Goal: Task Accomplishment & Management: Use online tool/utility

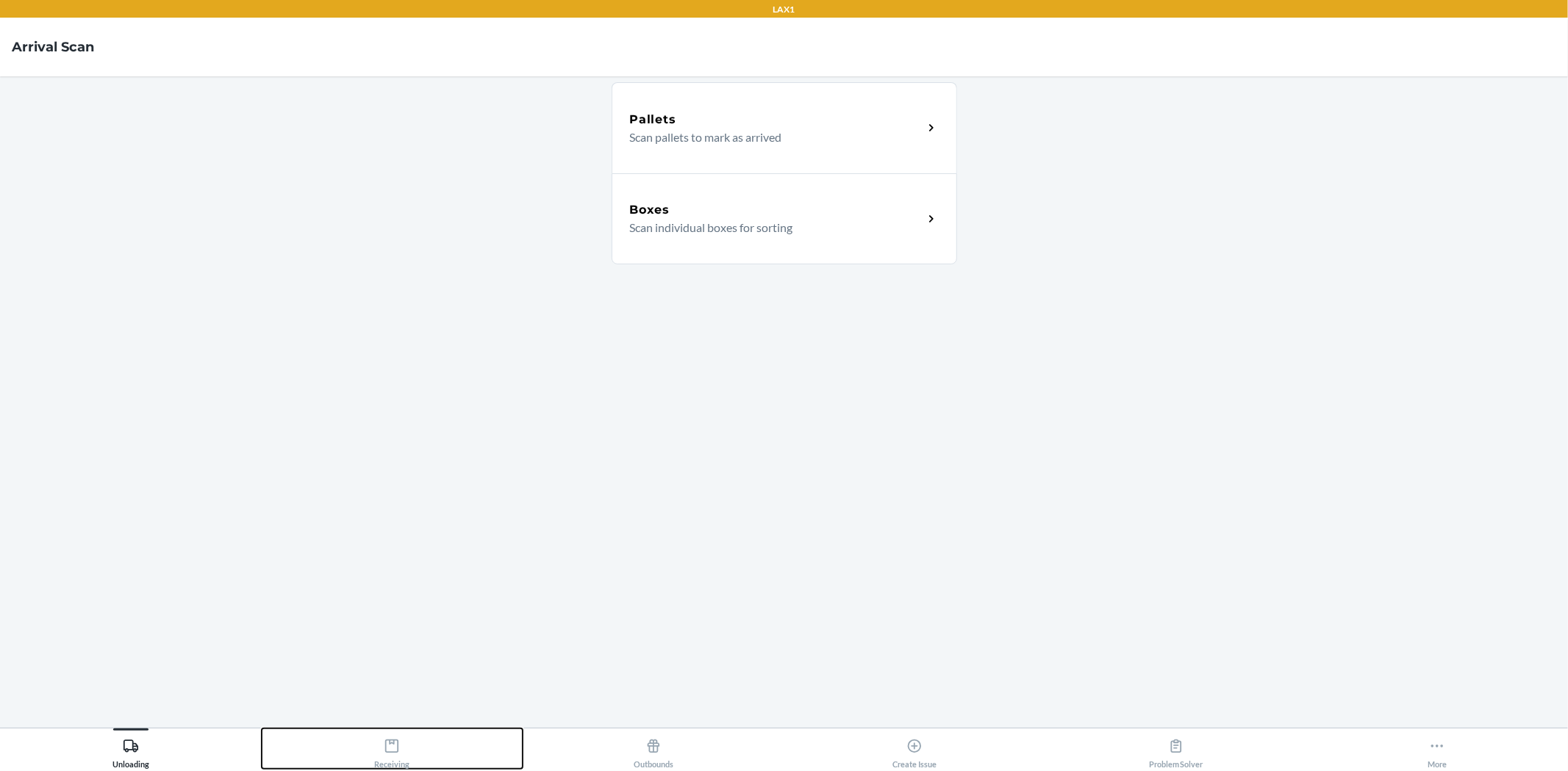
click at [392, 739] on icon at bounding box center [391, 746] width 17 height 17
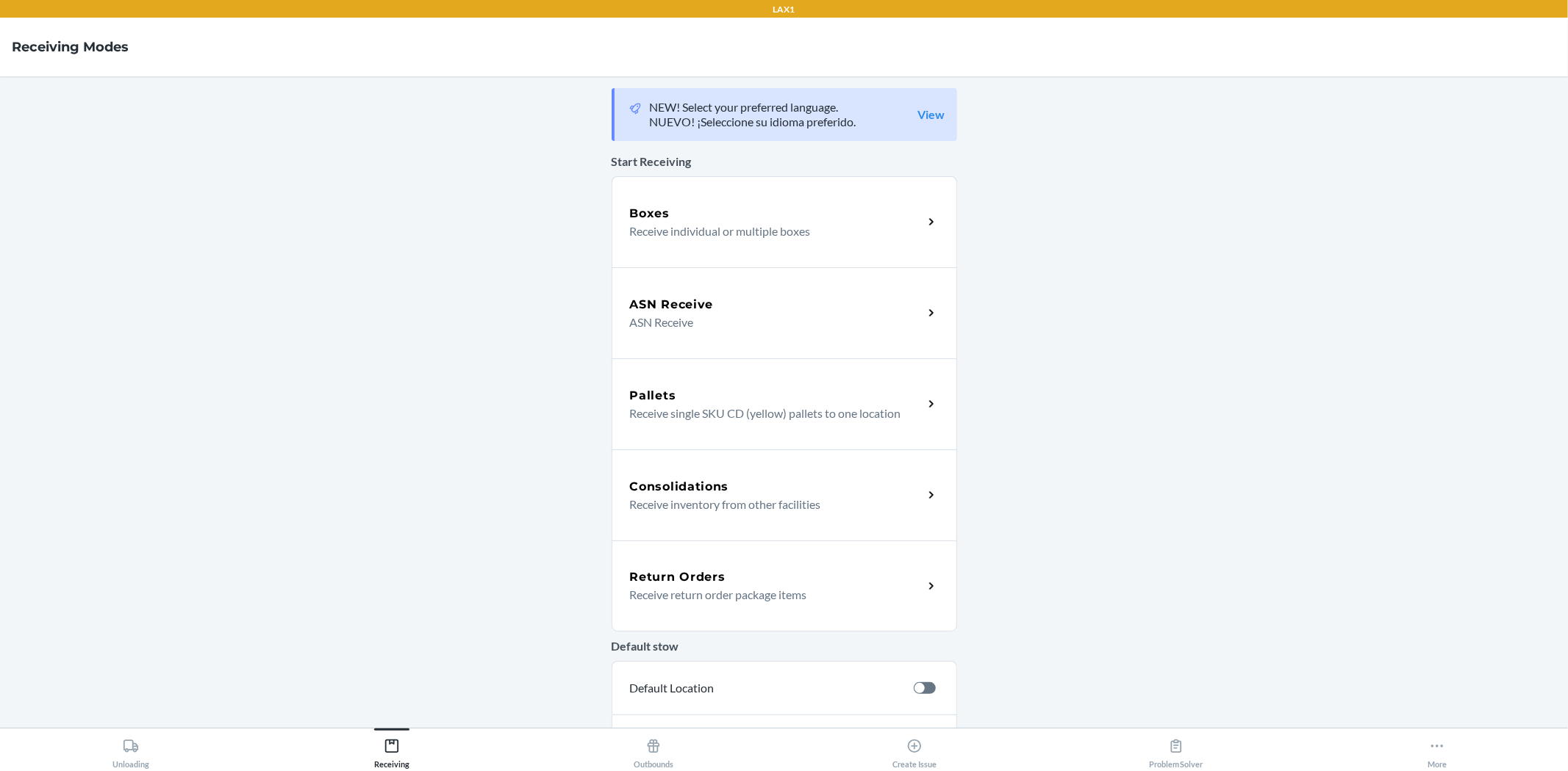
click at [717, 622] on div "Return Orders Receive return order package items" at bounding box center [784, 586] width 346 height 91
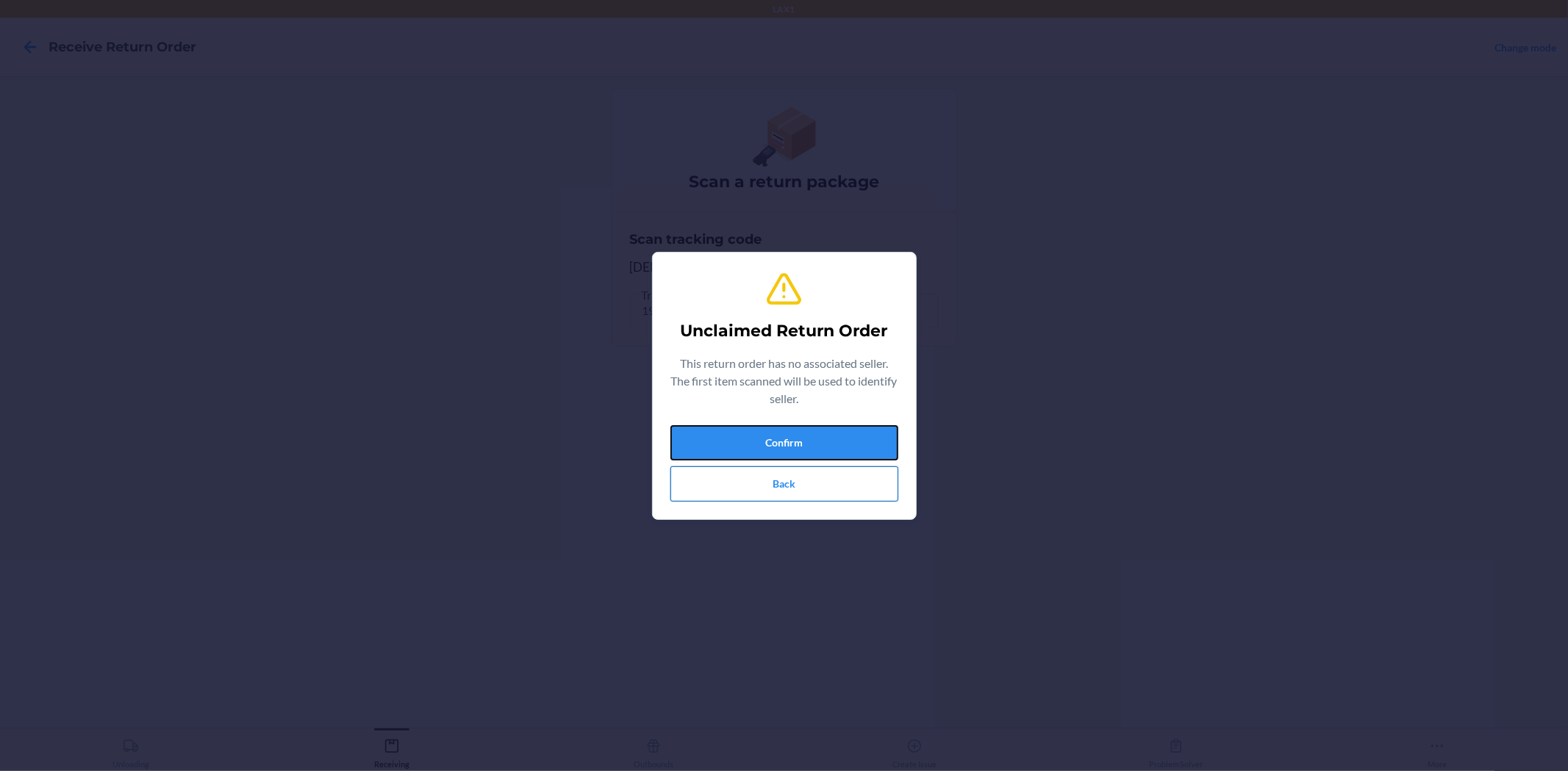
drag, startPoint x: 806, startPoint y: 458, endPoint x: 806, endPoint y: 470, distance: 12.0
click at [806, 460] on div "Confirm Back" at bounding box center [784, 463] width 227 height 76
click at [821, 447] on button "Confirm" at bounding box center [784, 443] width 227 height 35
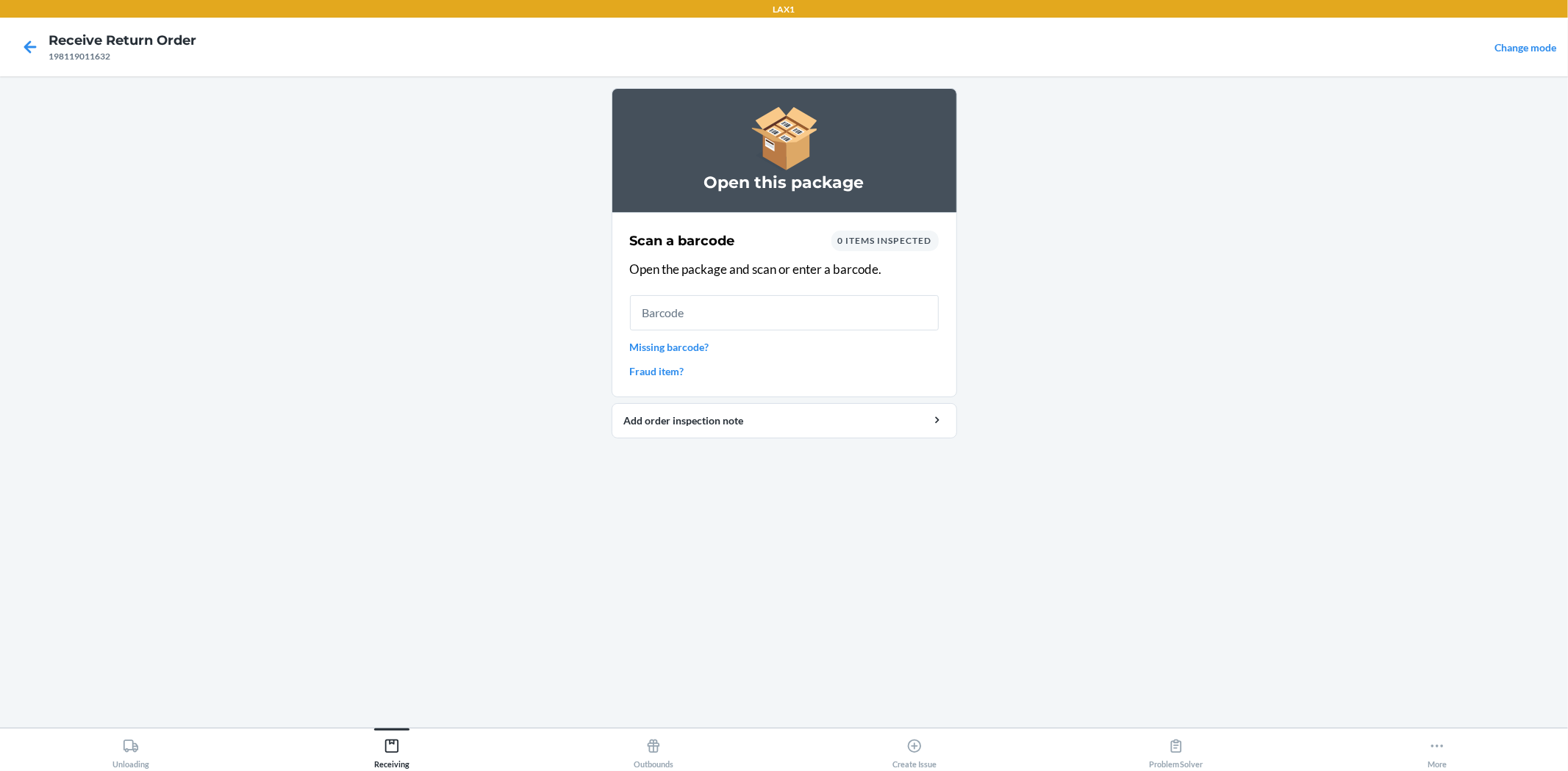
click at [792, 299] on input "text" at bounding box center [784, 312] width 309 height 35
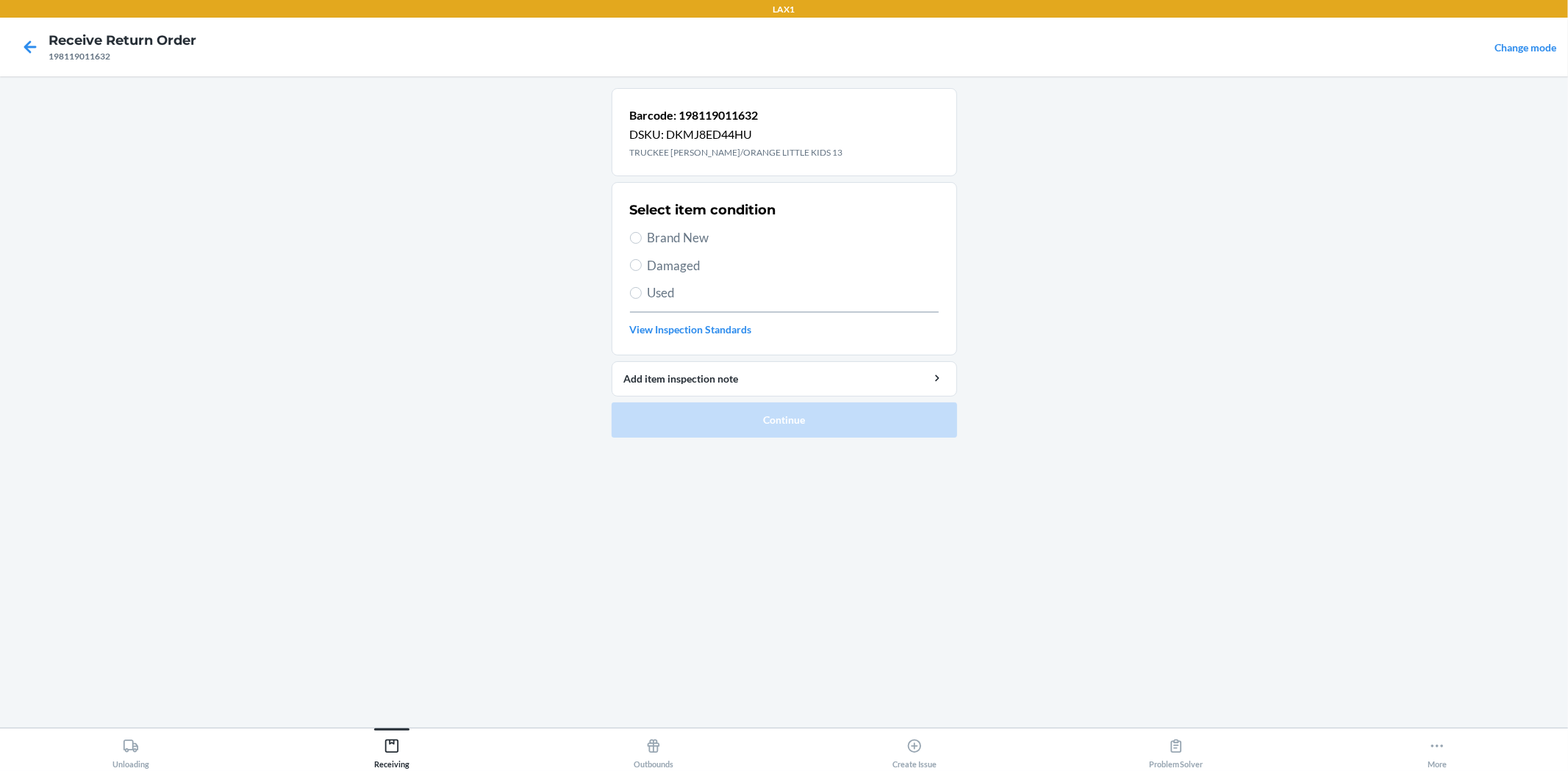
click at [675, 236] on span "Brand New" at bounding box center [793, 238] width 291 height 19
click at [642, 236] on input "Brand New" at bounding box center [635, 238] width 12 height 12
radio input "true"
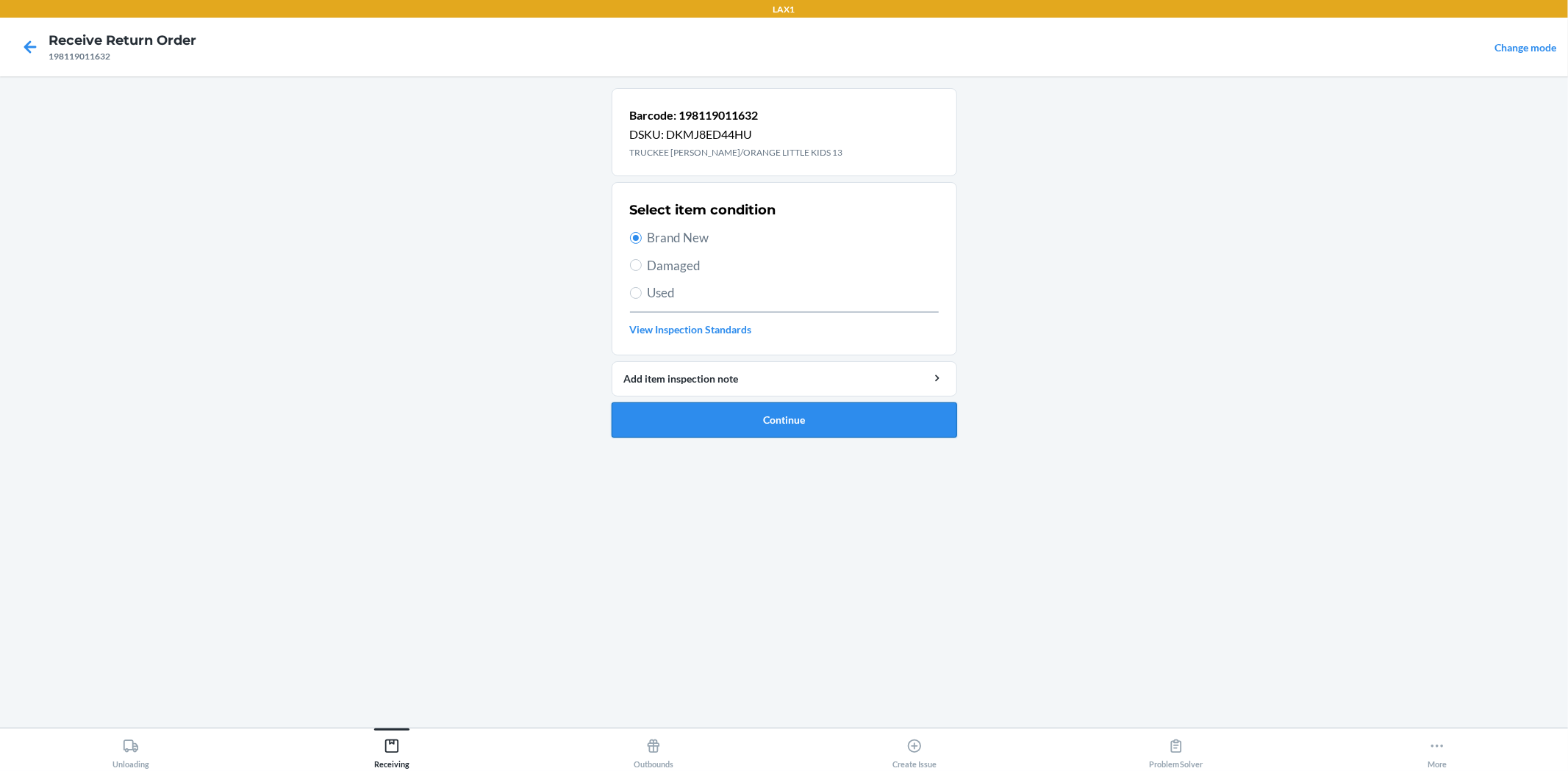
click at [738, 415] on button "Continue" at bounding box center [784, 420] width 346 height 35
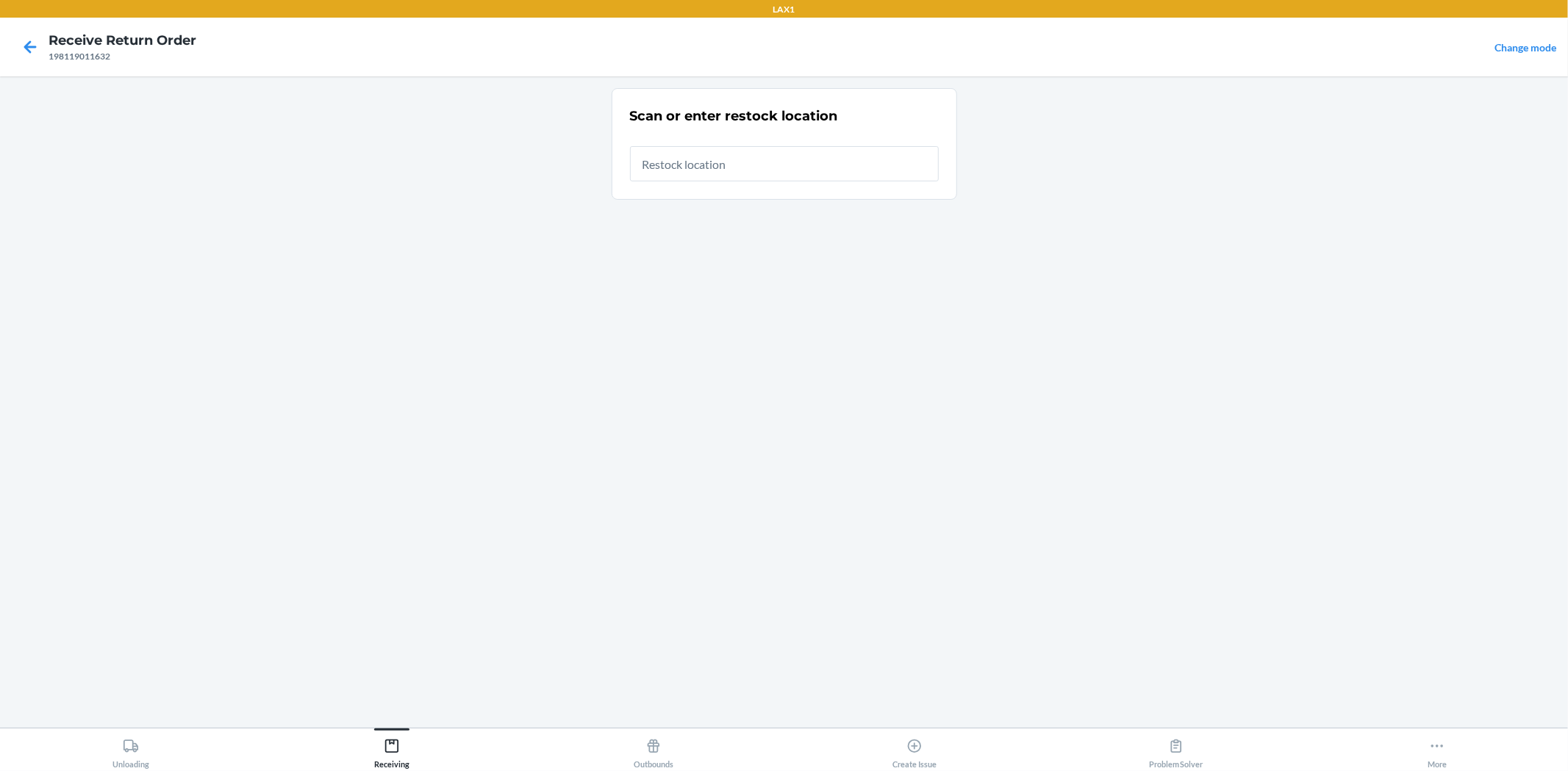
drag, startPoint x: 856, startPoint y: 167, endPoint x: 892, endPoint y: 197, distance: 46.9
click at [856, 167] on input "text" at bounding box center [784, 164] width 309 height 35
type input "RTCART010"
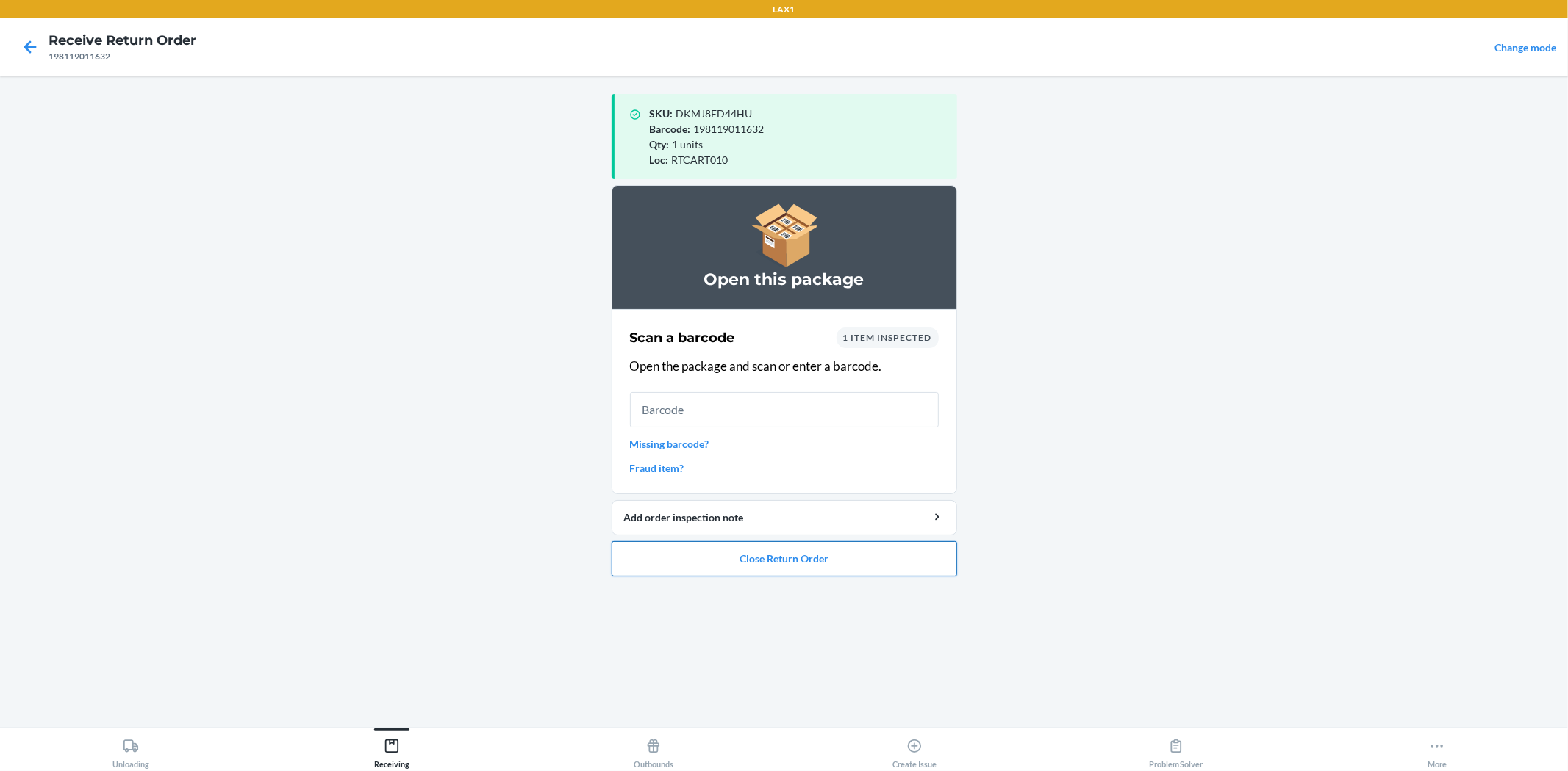
click at [801, 552] on button "Close Return Order" at bounding box center [784, 559] width 346 height 35
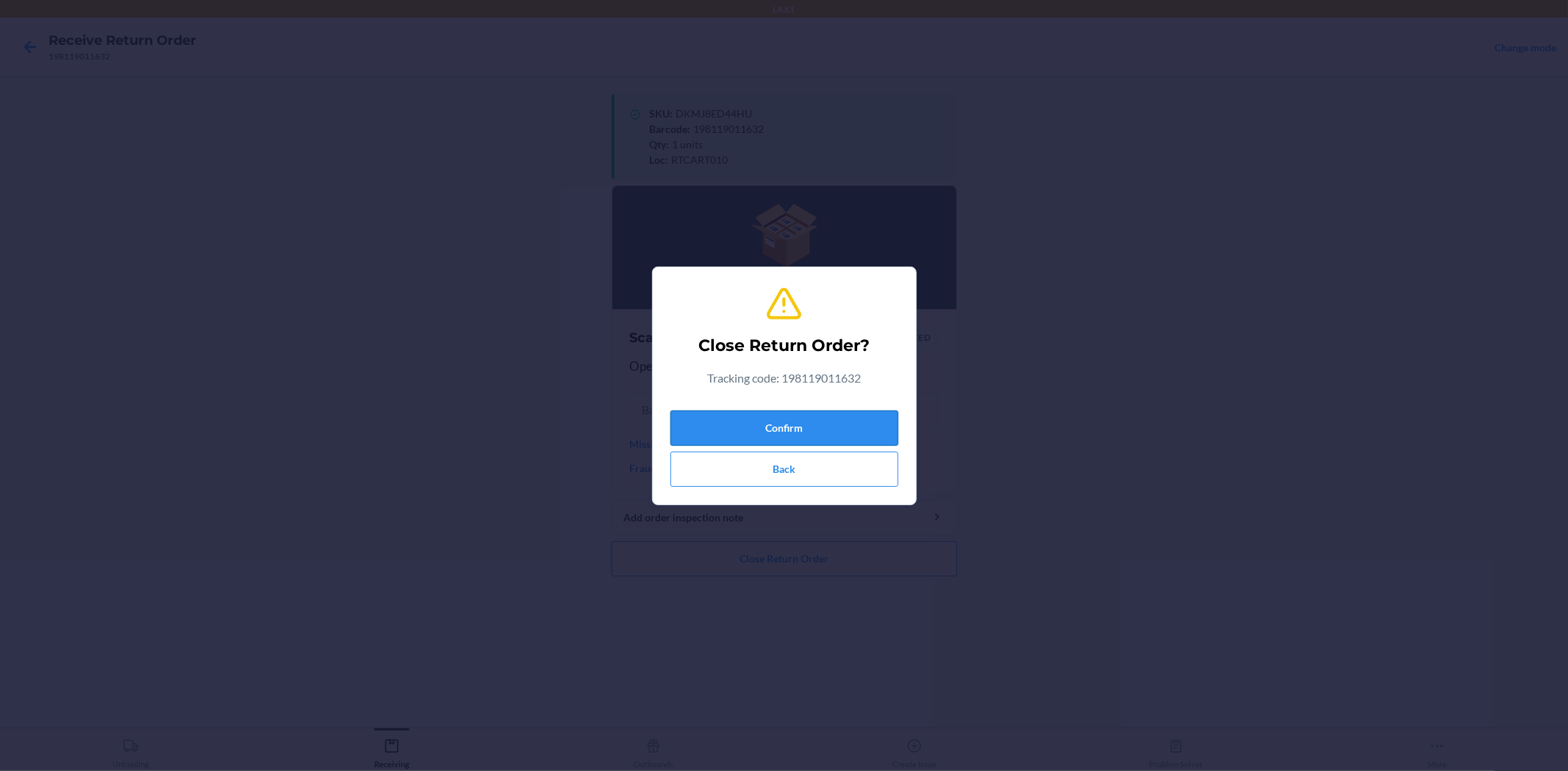
click at [774, 437] on button "Confirm" at bounding box center [784, 428] width 227 height 35
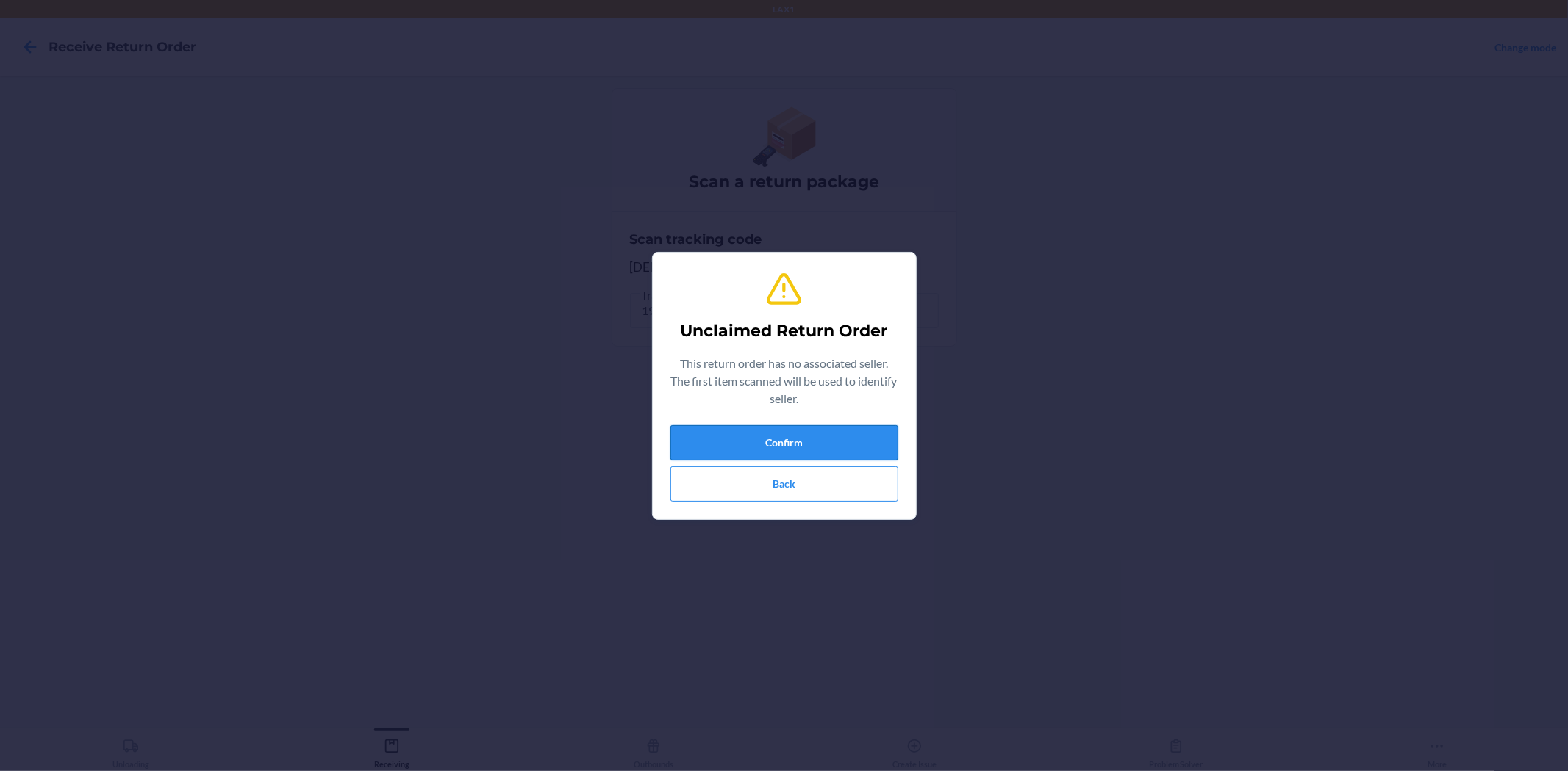
click at [882, 442] on button "Confirm" at bounding box center [784, 443] width 227 height 35
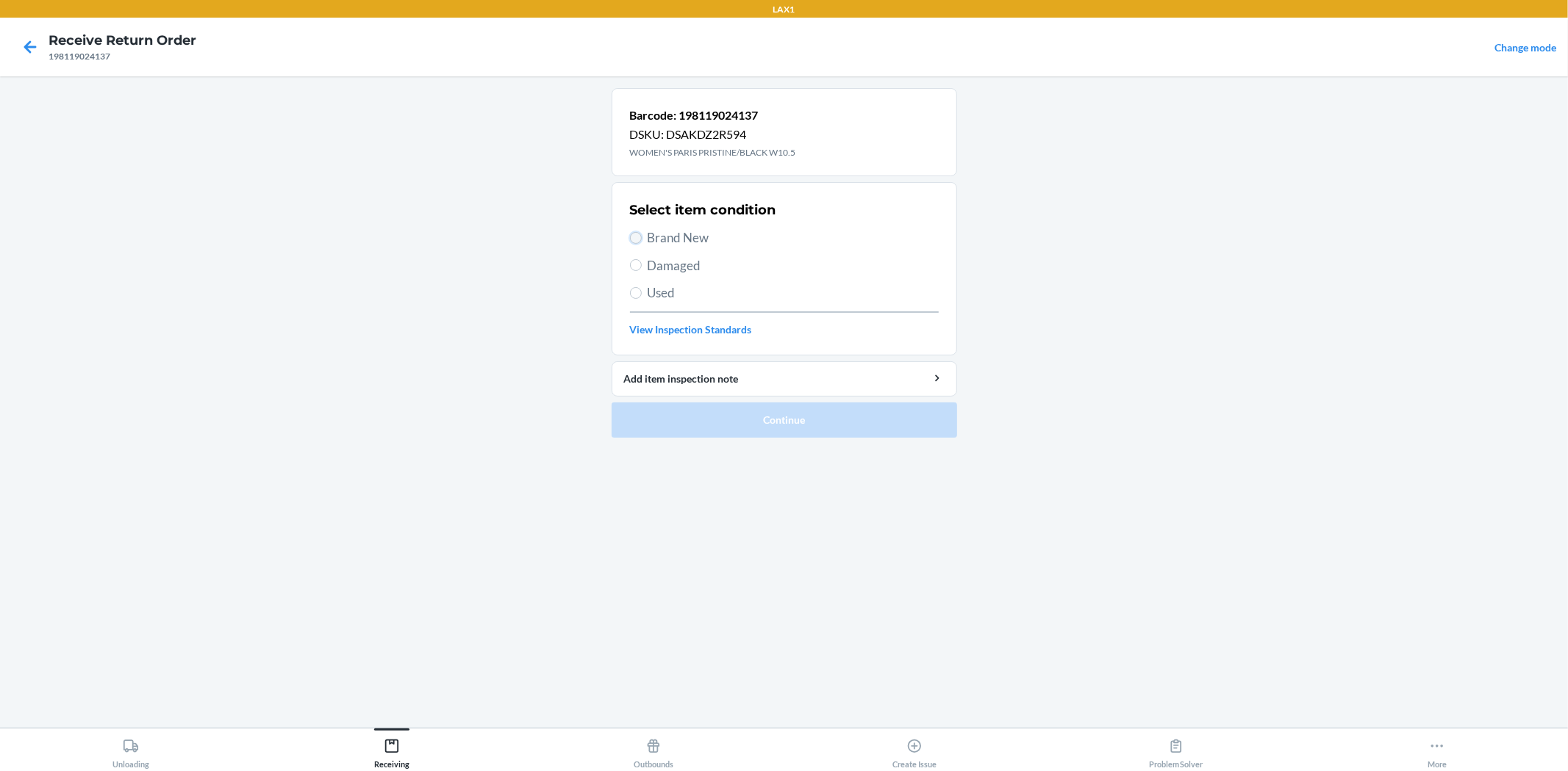
click at [633, 233] on input "Brand New" at bounding box center [635, 238] width 12 height 12
radio input "true"
click at [697, 407] on button "Continue" at bounding box center [784, 420] width 346 height 35
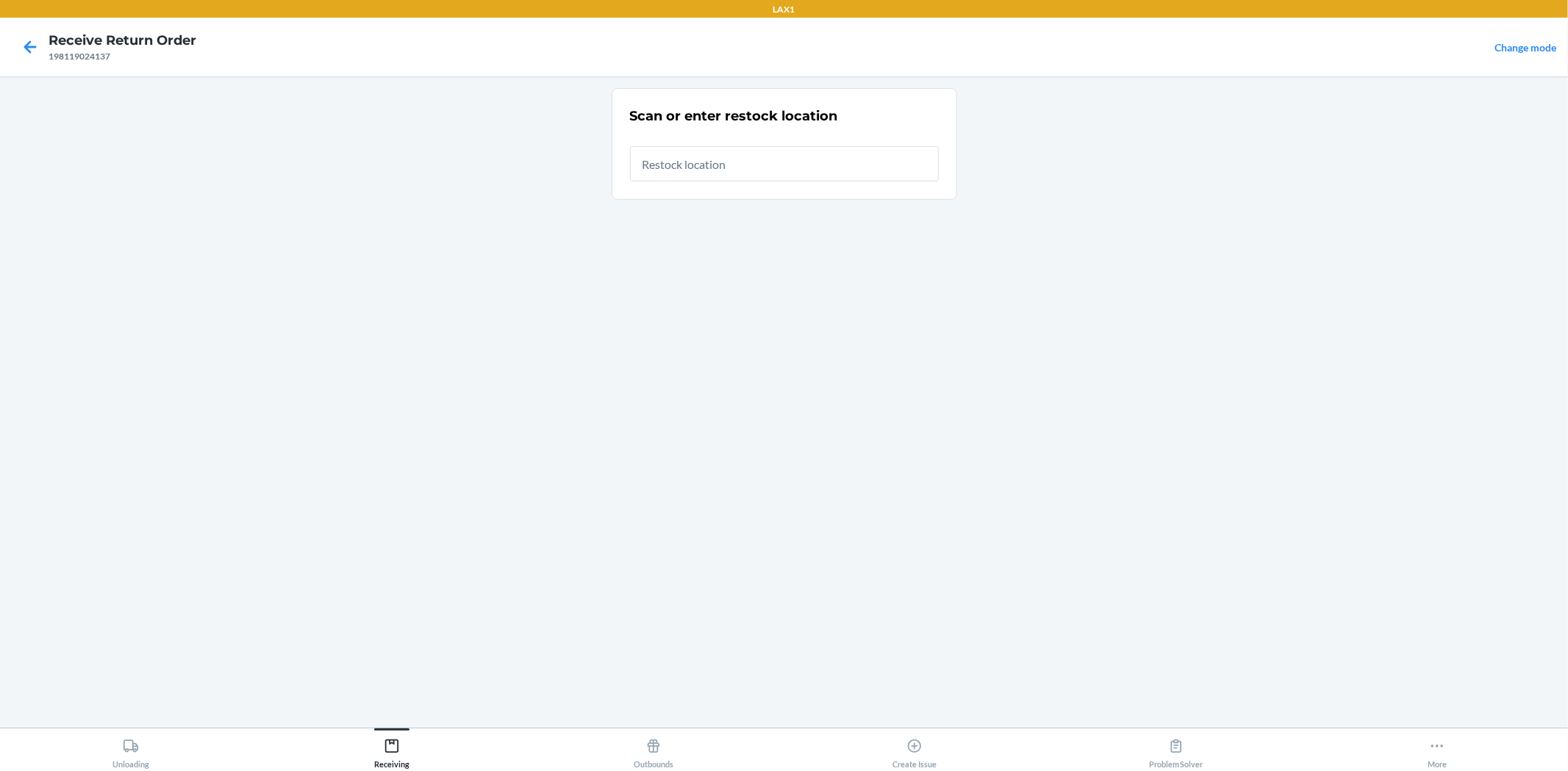
click at [737, 162] on input "text" at bounding box center [784, 164] width 309 height 35
type input "RTCART010"
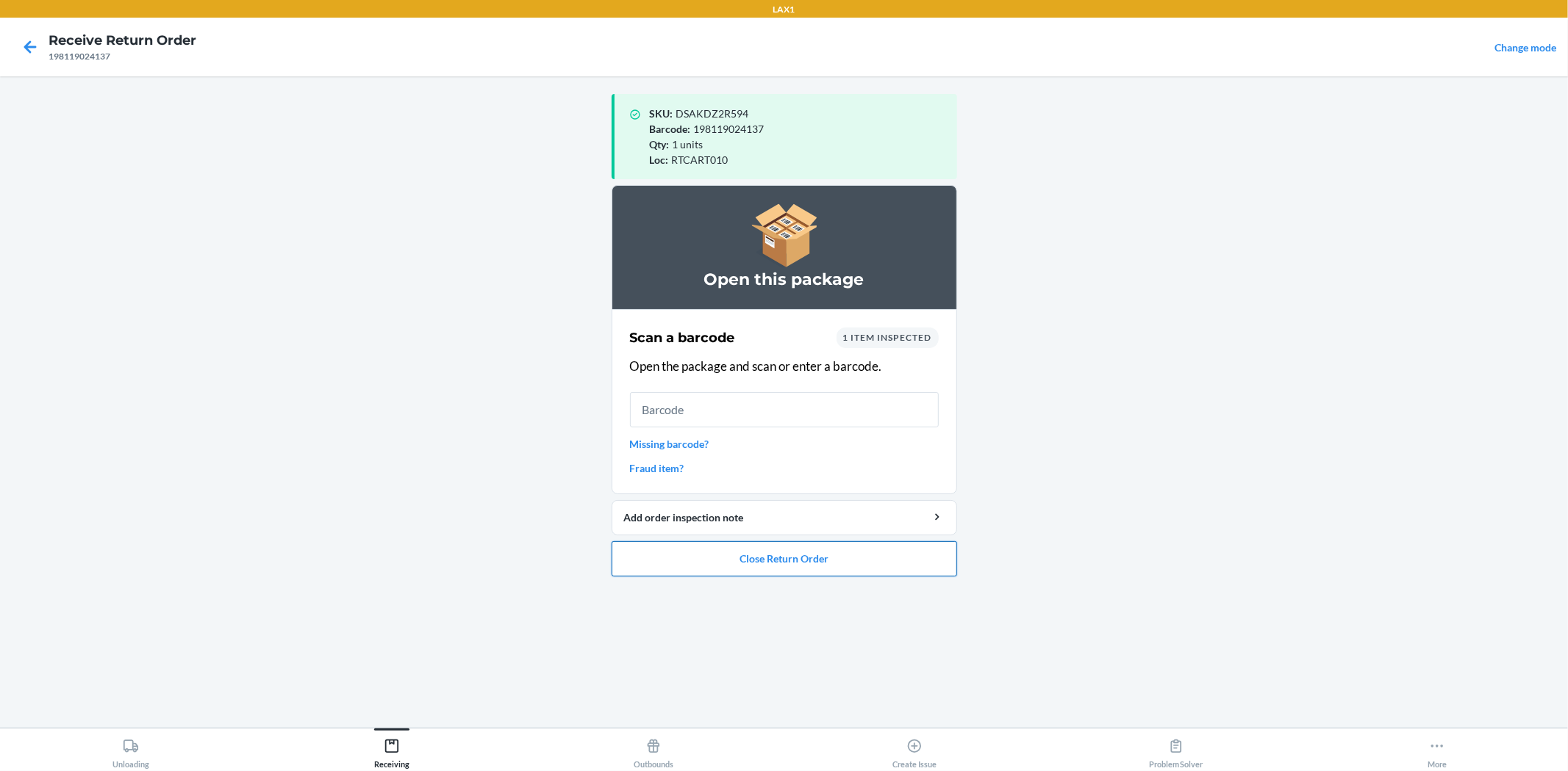
click at [760, 564] on button "Close Return Order" at bounding box center [784, 559] width 346 height 35
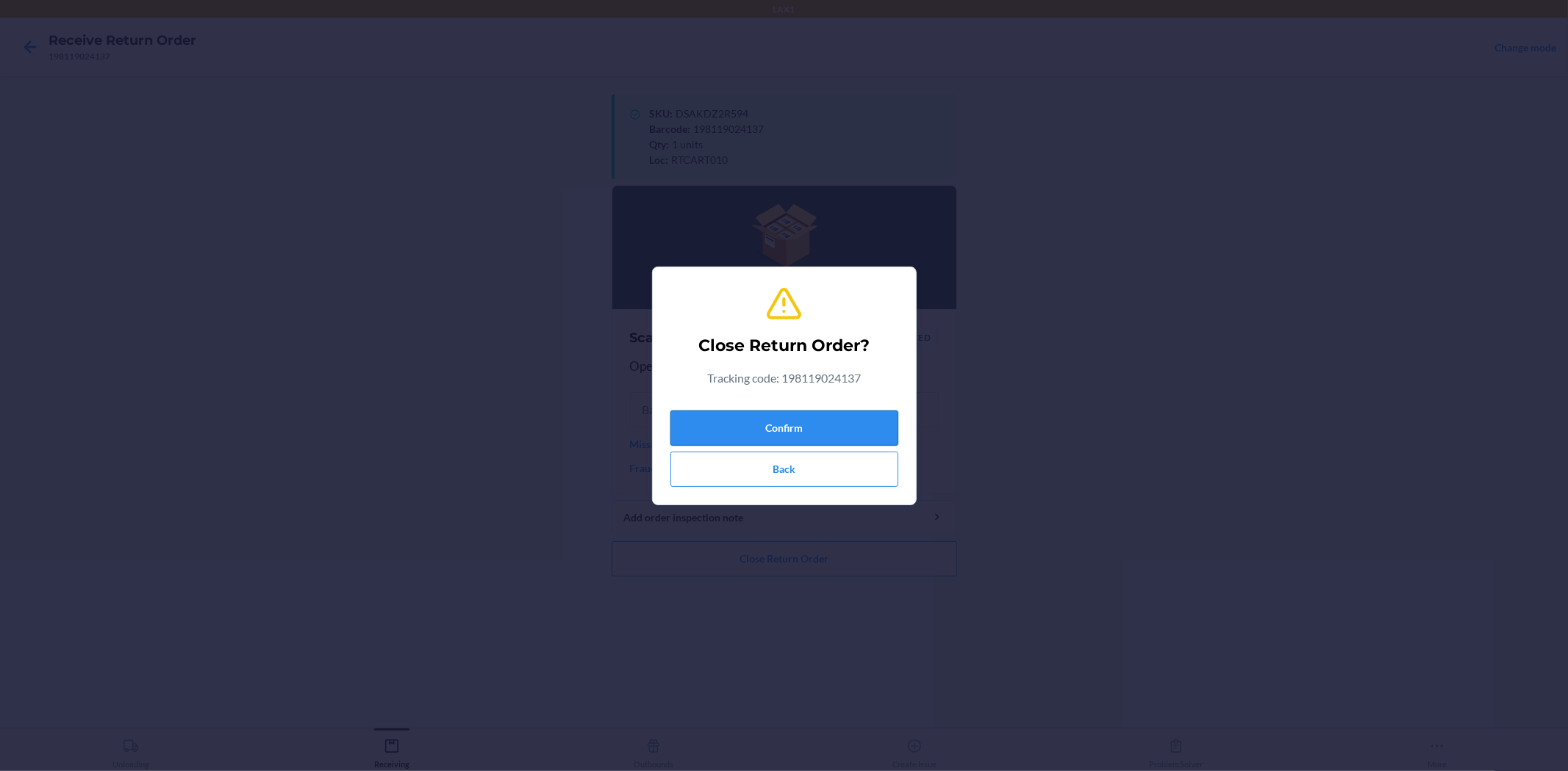
click at [789, 421] on button "Confirm" at bounding box center [784, 428] width 227 height 35
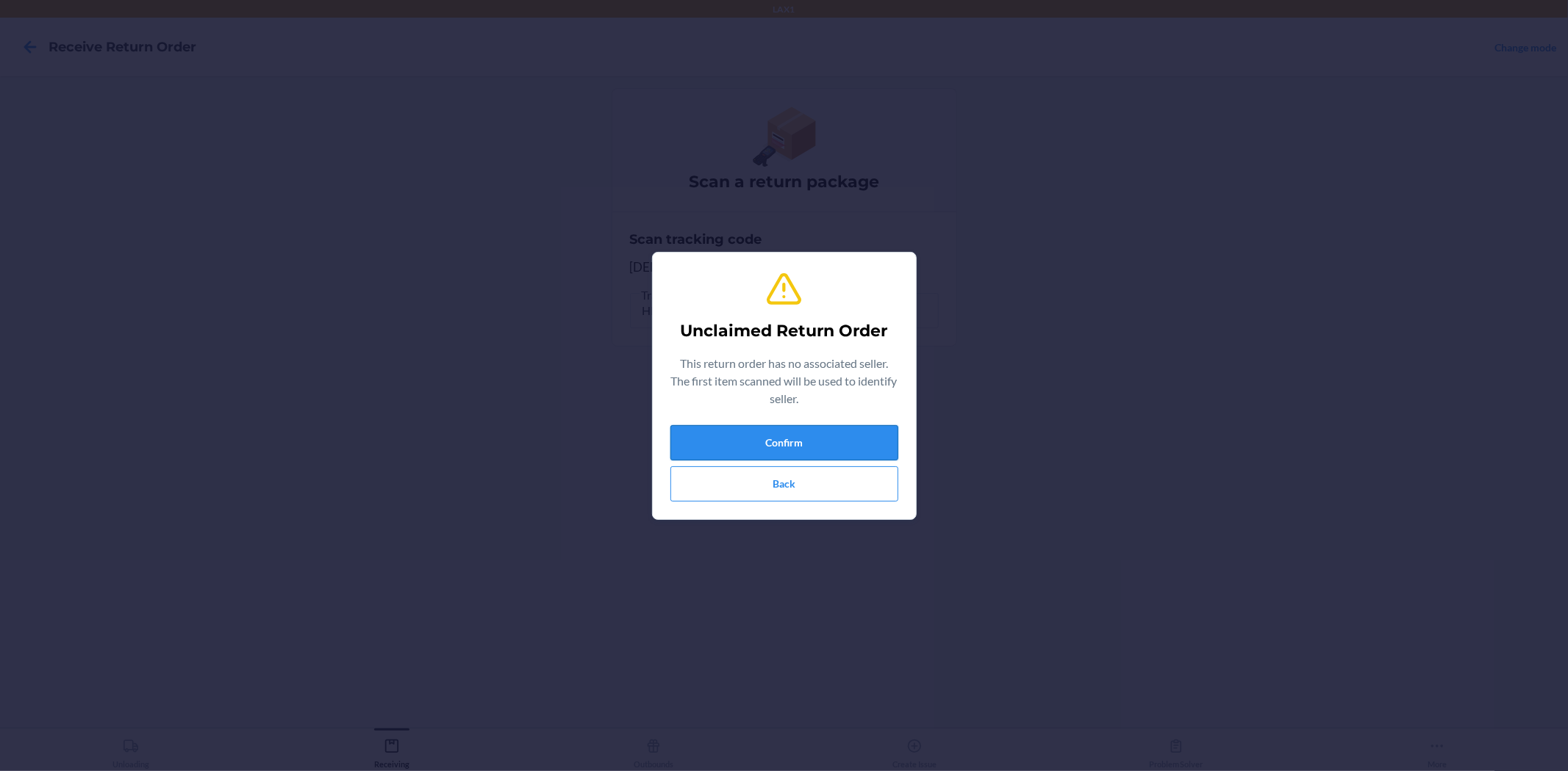
click at [804, 459] on button "Confirm" at bounding box center [784, 443] width 227 height 35
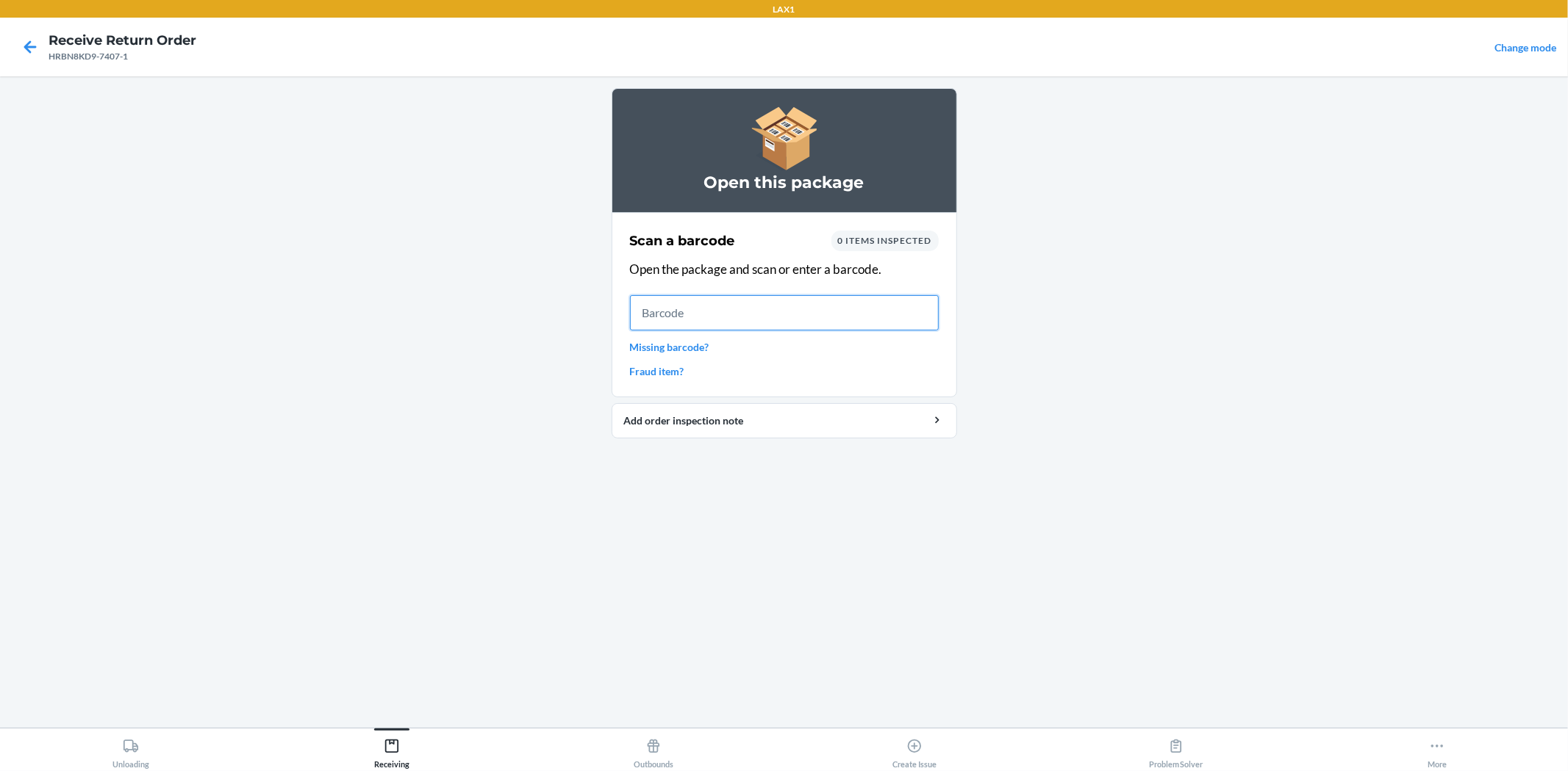
click at [737, 304] on input "text" at bounding box center [784, 312] width 309 height 35
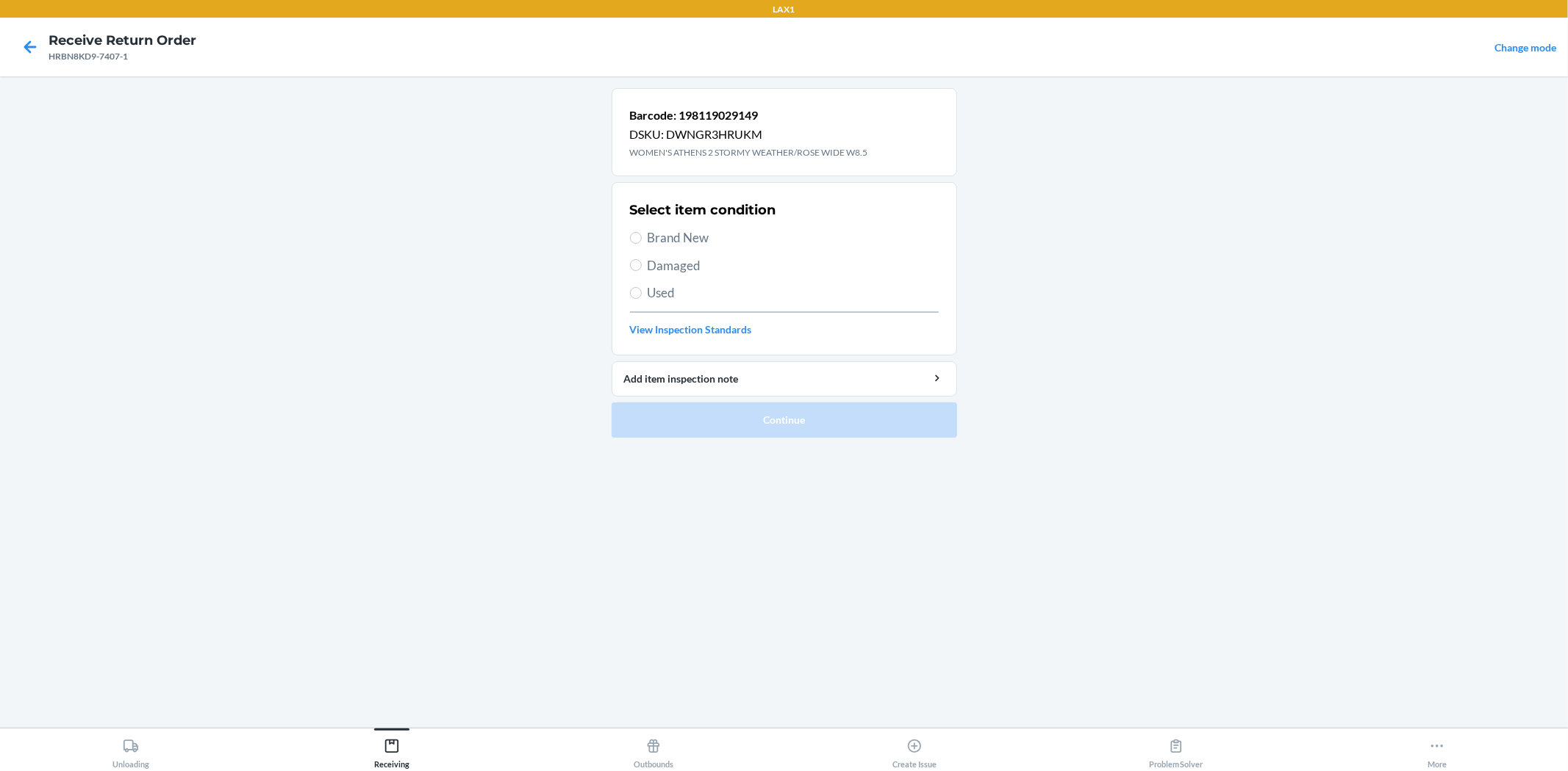
click at [671, 275] on div "Select item condition Brand New Damaged Used View Inspection Standards" at bounding box center [784, 268] width 309 height 146
drag, startPoint x: 672, startPoint y: 267, endPoint x: 737, endPoint y: 341, distance: 98.5
click at [673, 266] on span "Damaged" at bounding box center [793, 266] width 291 height 19
click at [642, 266] on input "Damaged" at bounding box center [635, 265] width 12 height 12
radio input "true"
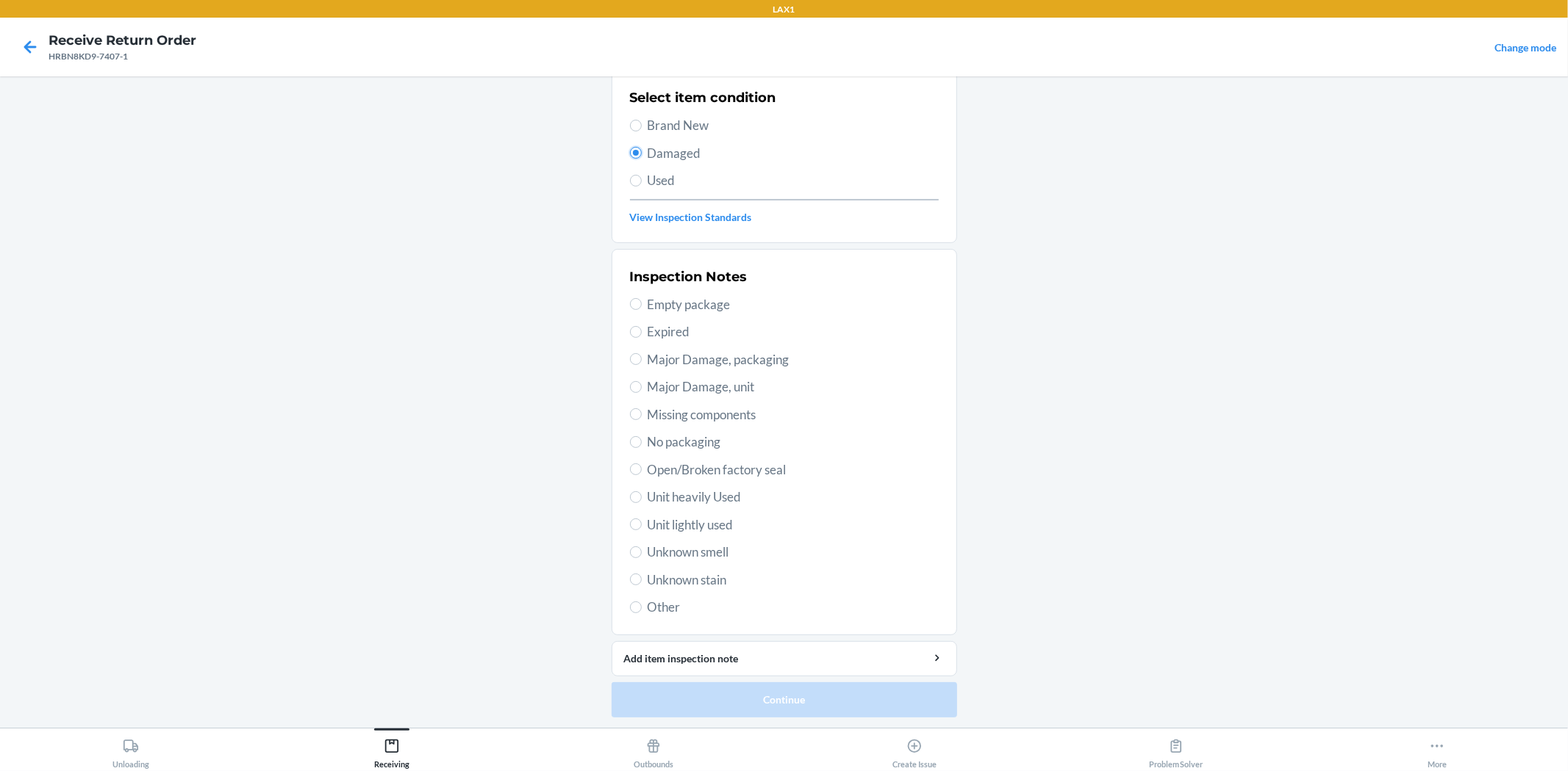
scroll to position [113, 0]
click at [702, 522] on span "Unit lightly used" at bounding box center [793, 525] width 291 height 19
click at [642, 522] on input "Unit lightly used" at bounding box center [635, 523] width 12 height 12
radio input "true"
click at [767, 693] on button "Continue" at bounding box center [784, 699] width 346 height 35
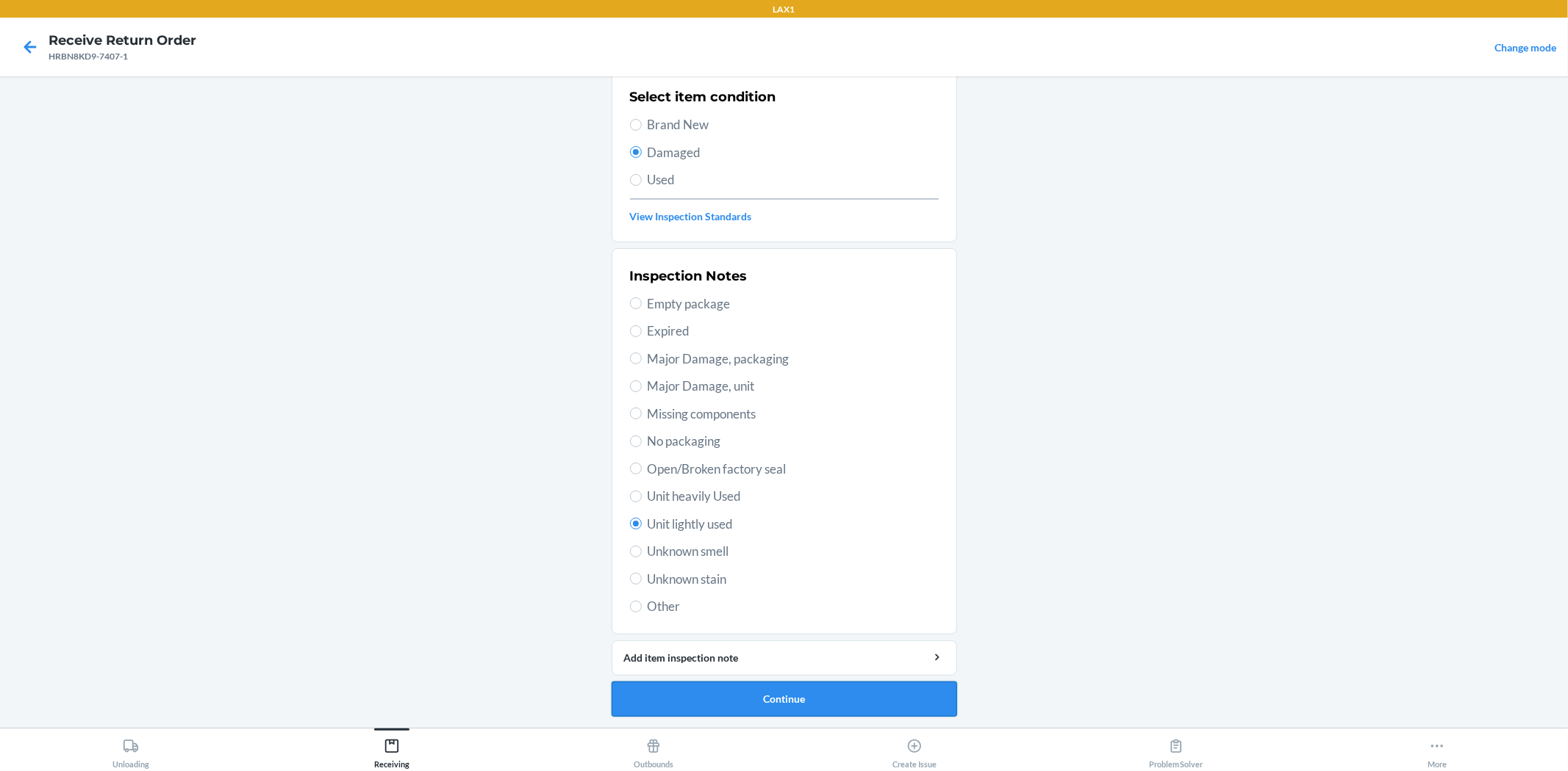
scroll to position [0, 0]
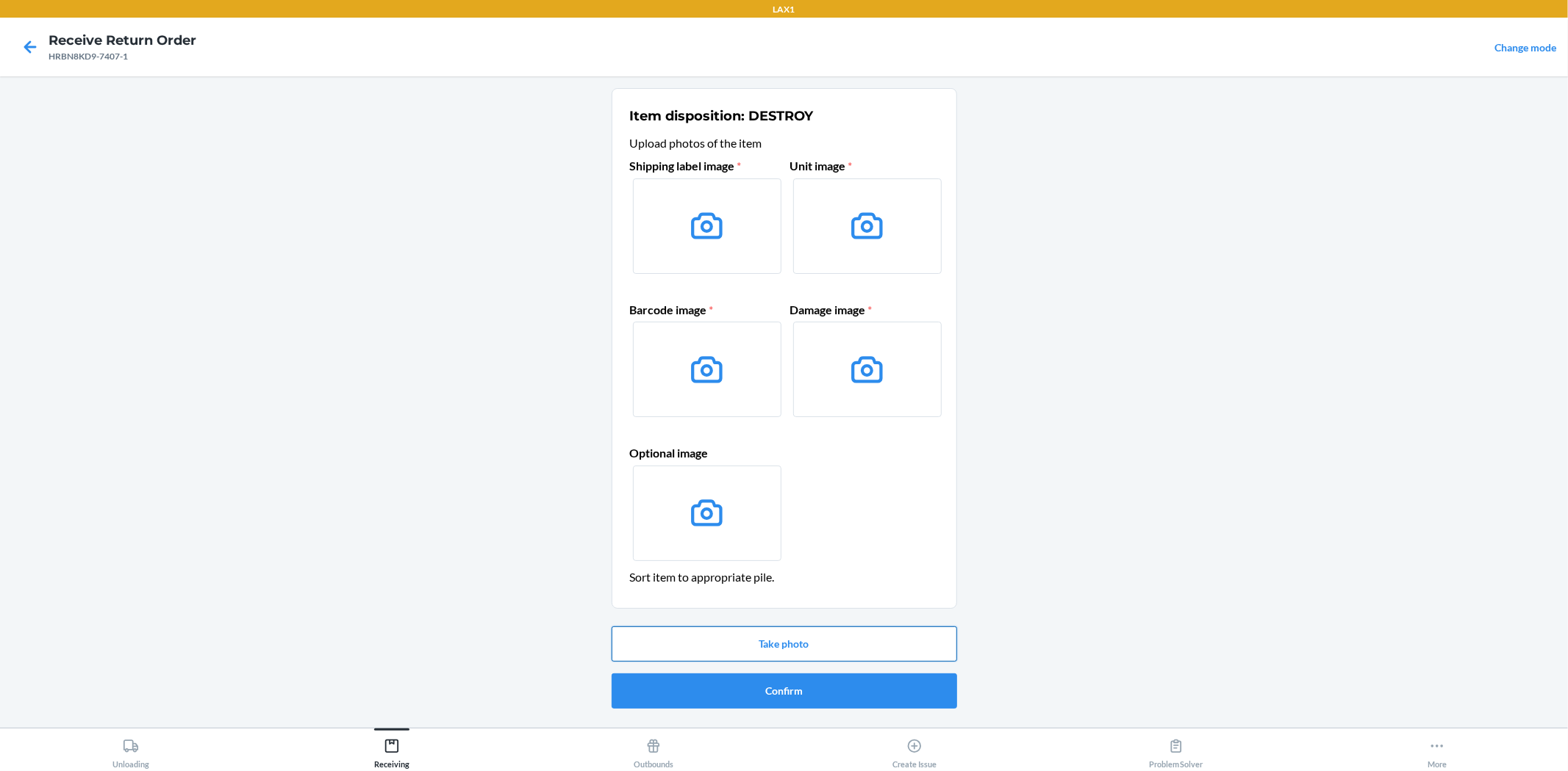
click at [819, 647] on button "Take photo" at bounding box center [784, 644] width 346 height 35
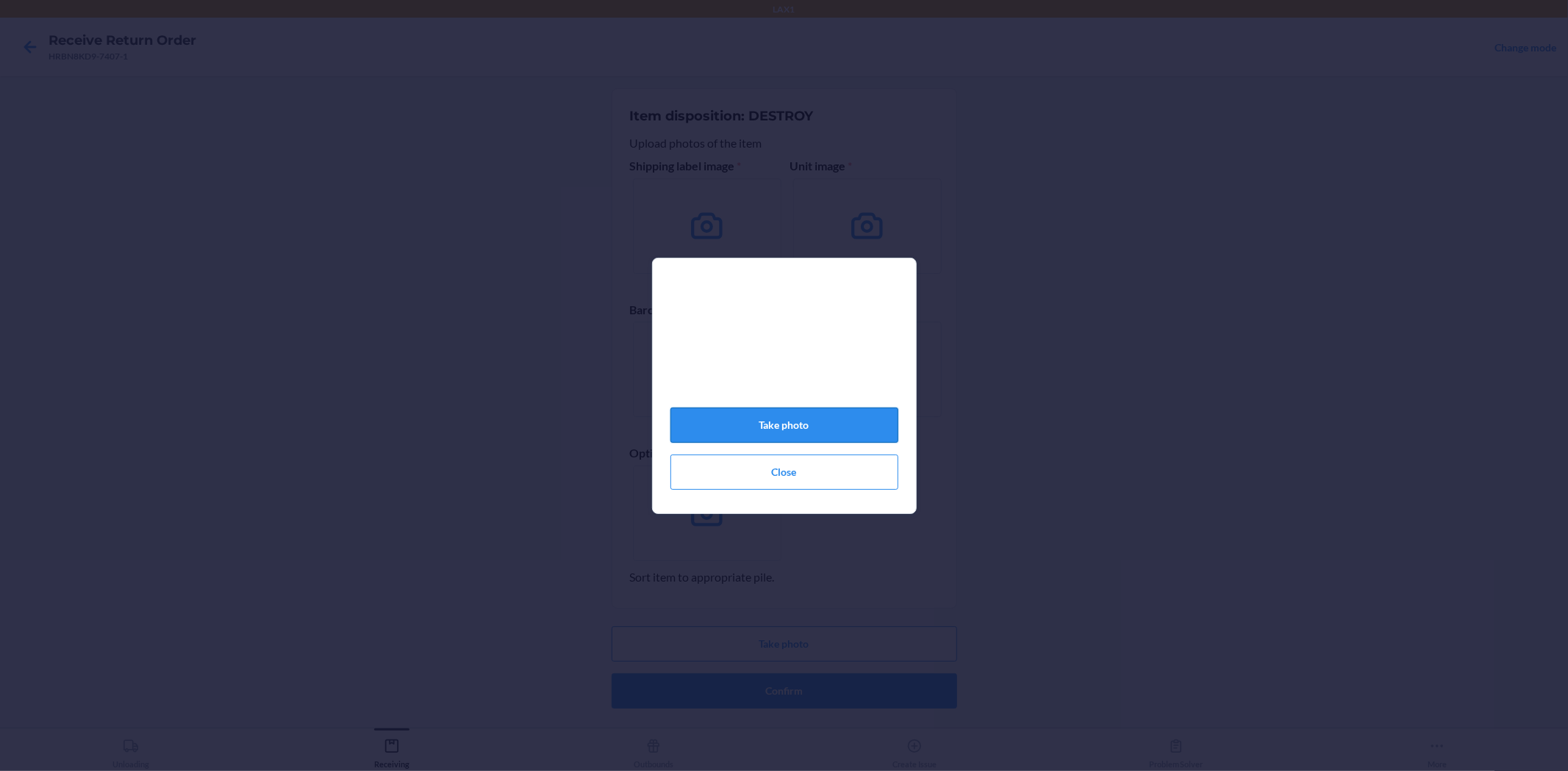
click at [803, 422] on button "Take photo" at bounding box center [784, 425] width 227 height 35
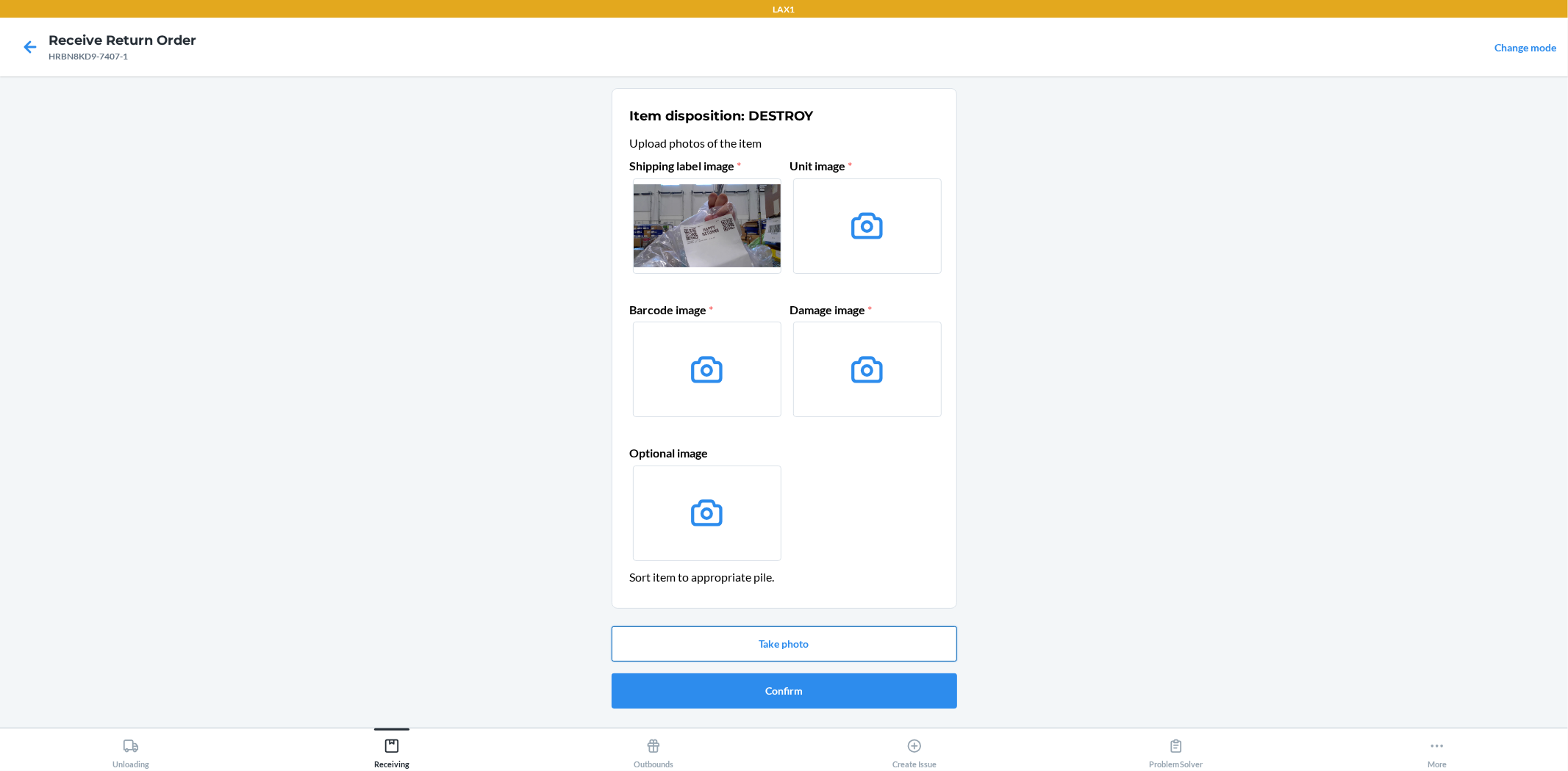
click at [795, 641] on button "Take photo" at bounding box center [784, 644] width 346 height 35
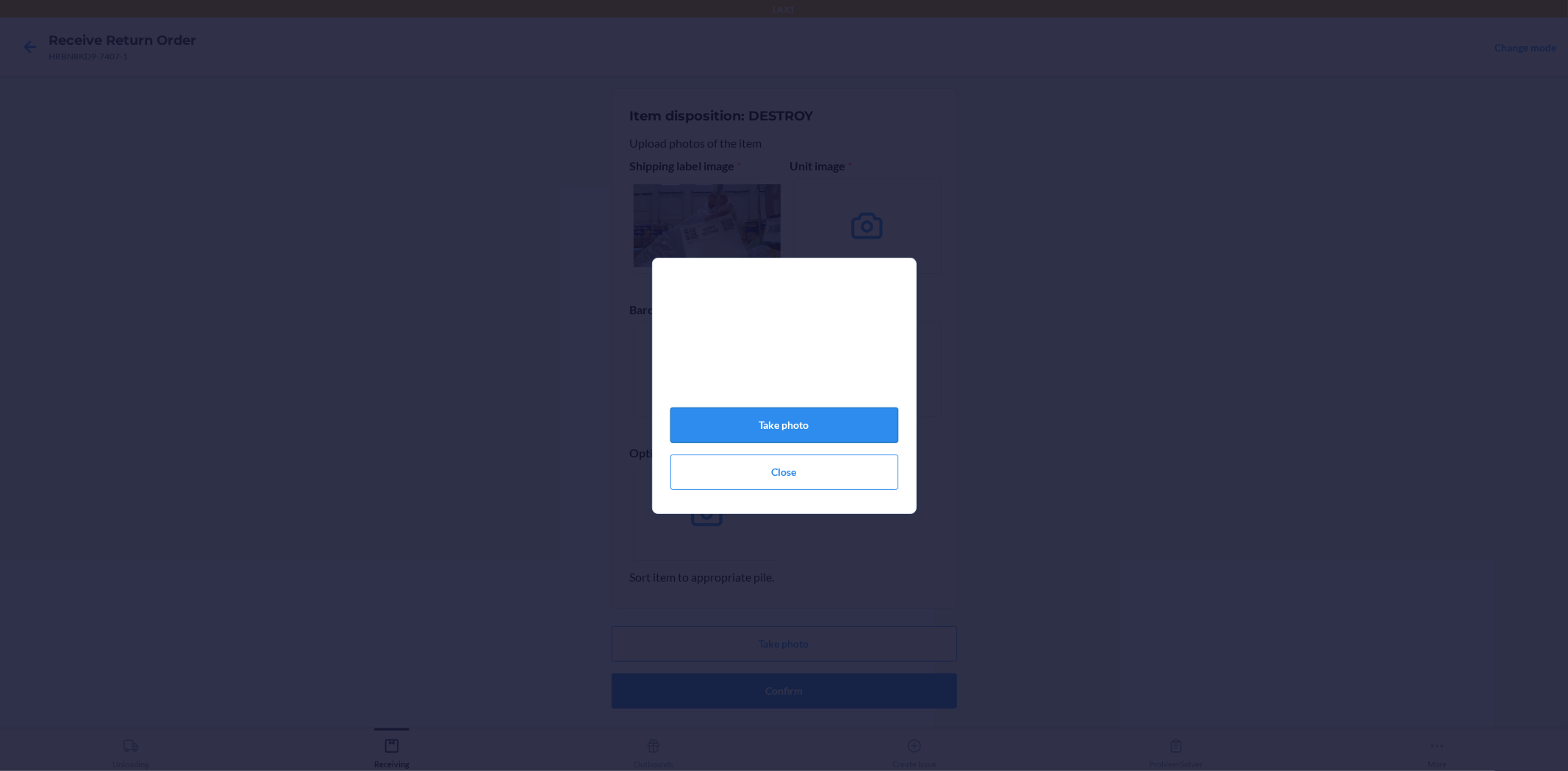
click at [819, 430] on button "Take photo" at bounding box center [784, 425] width 227 height 35
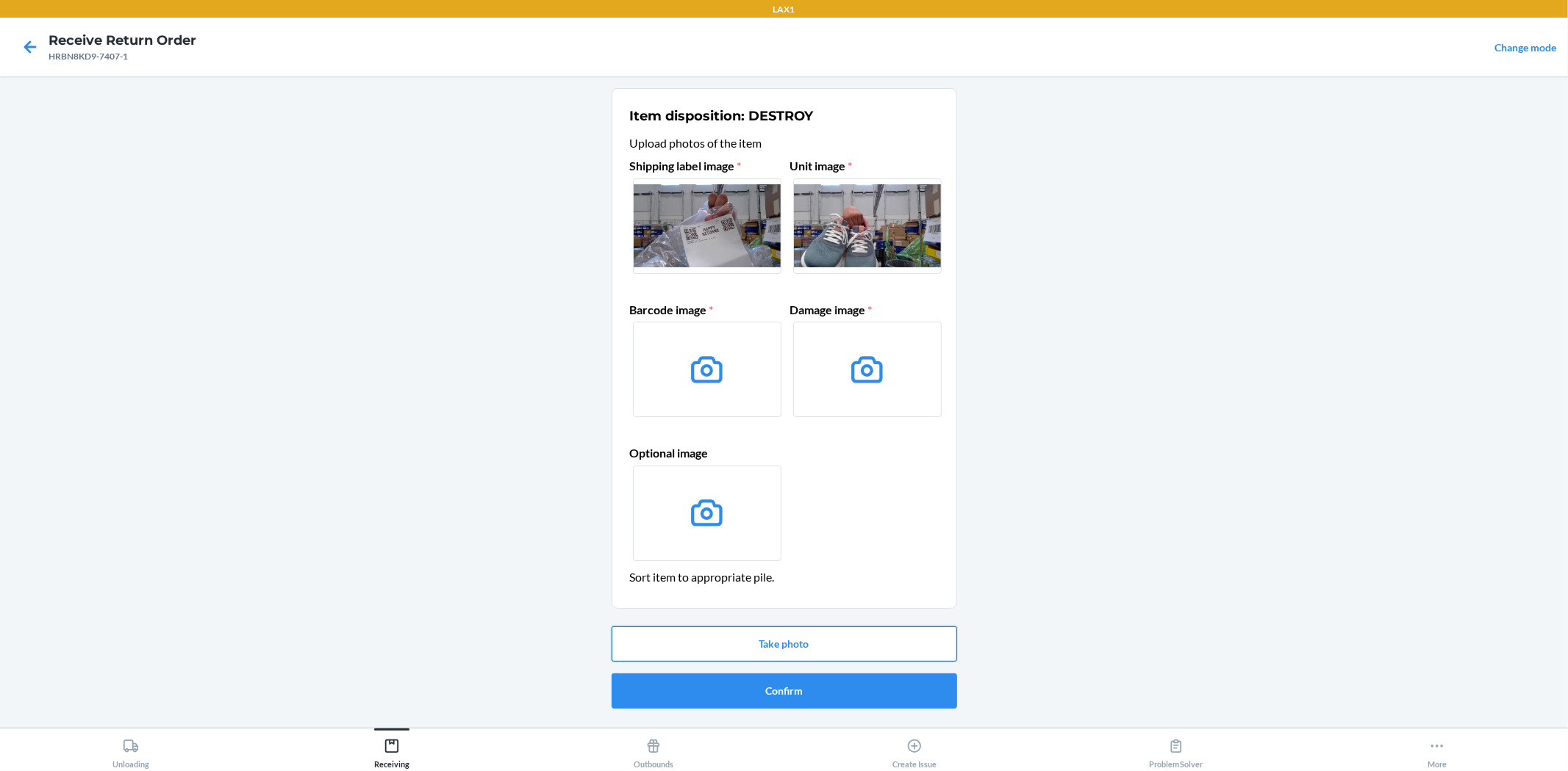
click at [827, 637] on button "Take photo" at bounding box center [784, 644] width 346 height 35
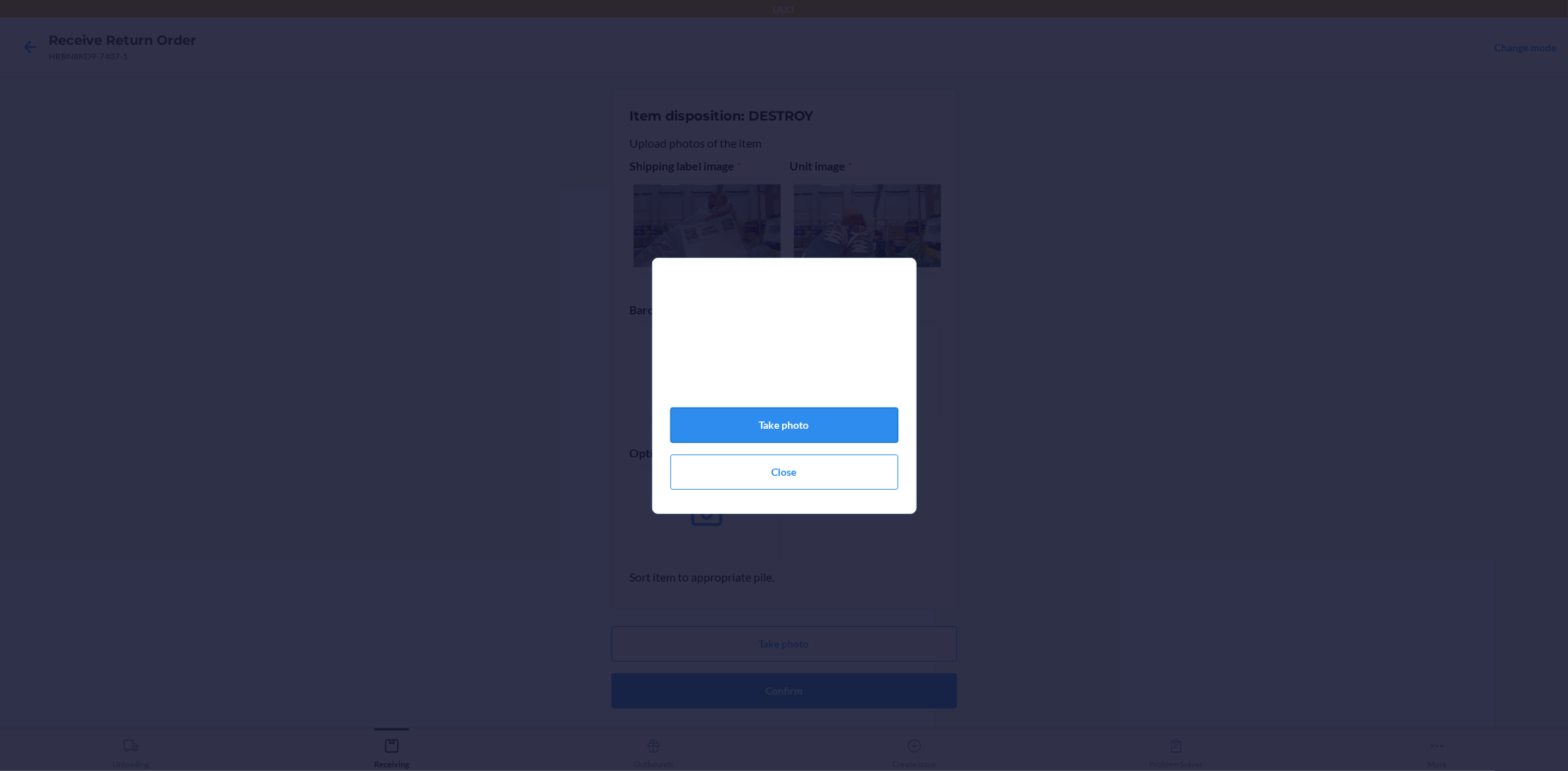
click at [761, 420] on button "Take photo" at bounding box center [784, 425] width 227 height 35
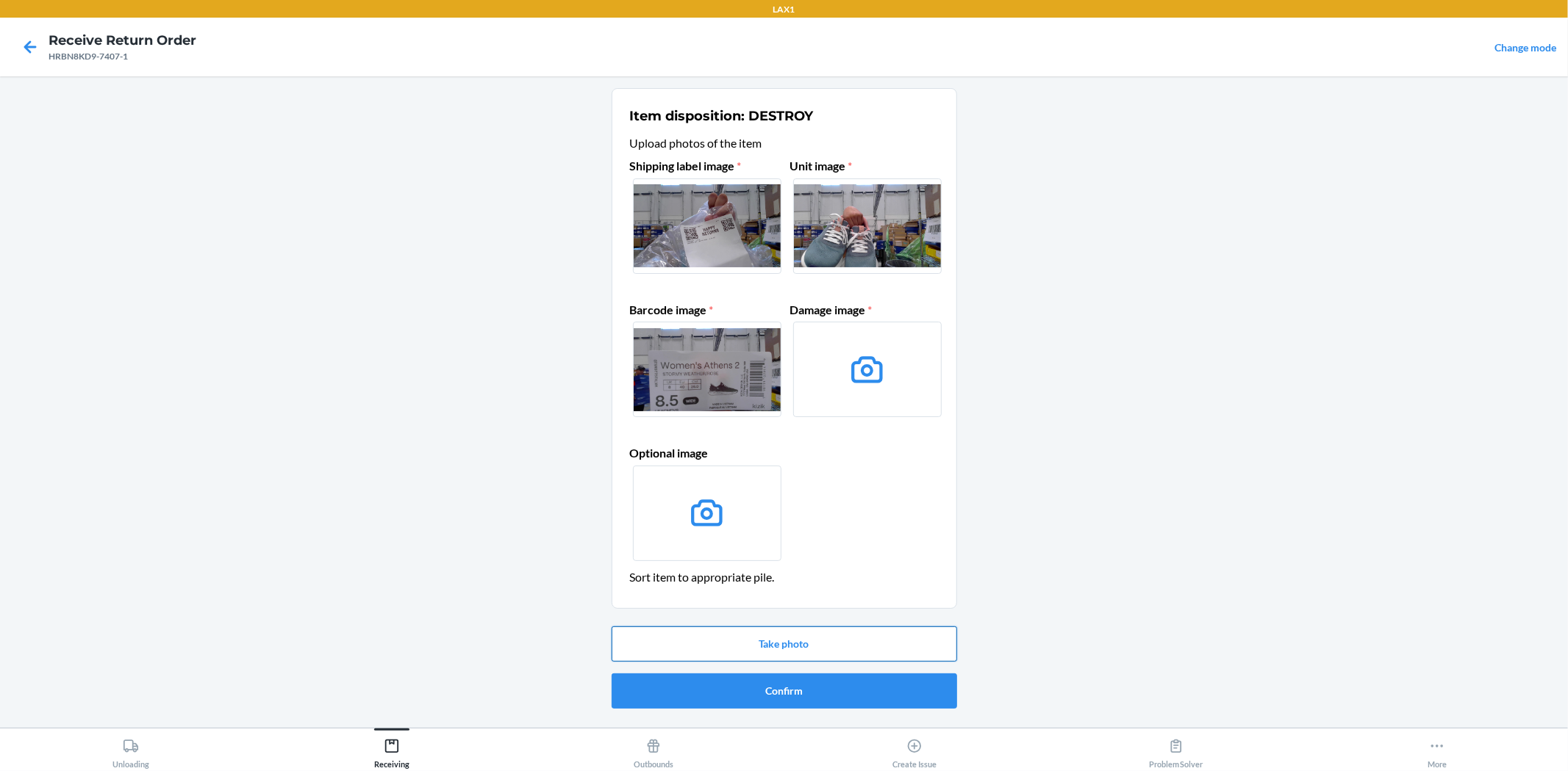
click at [848, 635] on button "Take photo" at bounding box center [784, 644] width 346 height 35
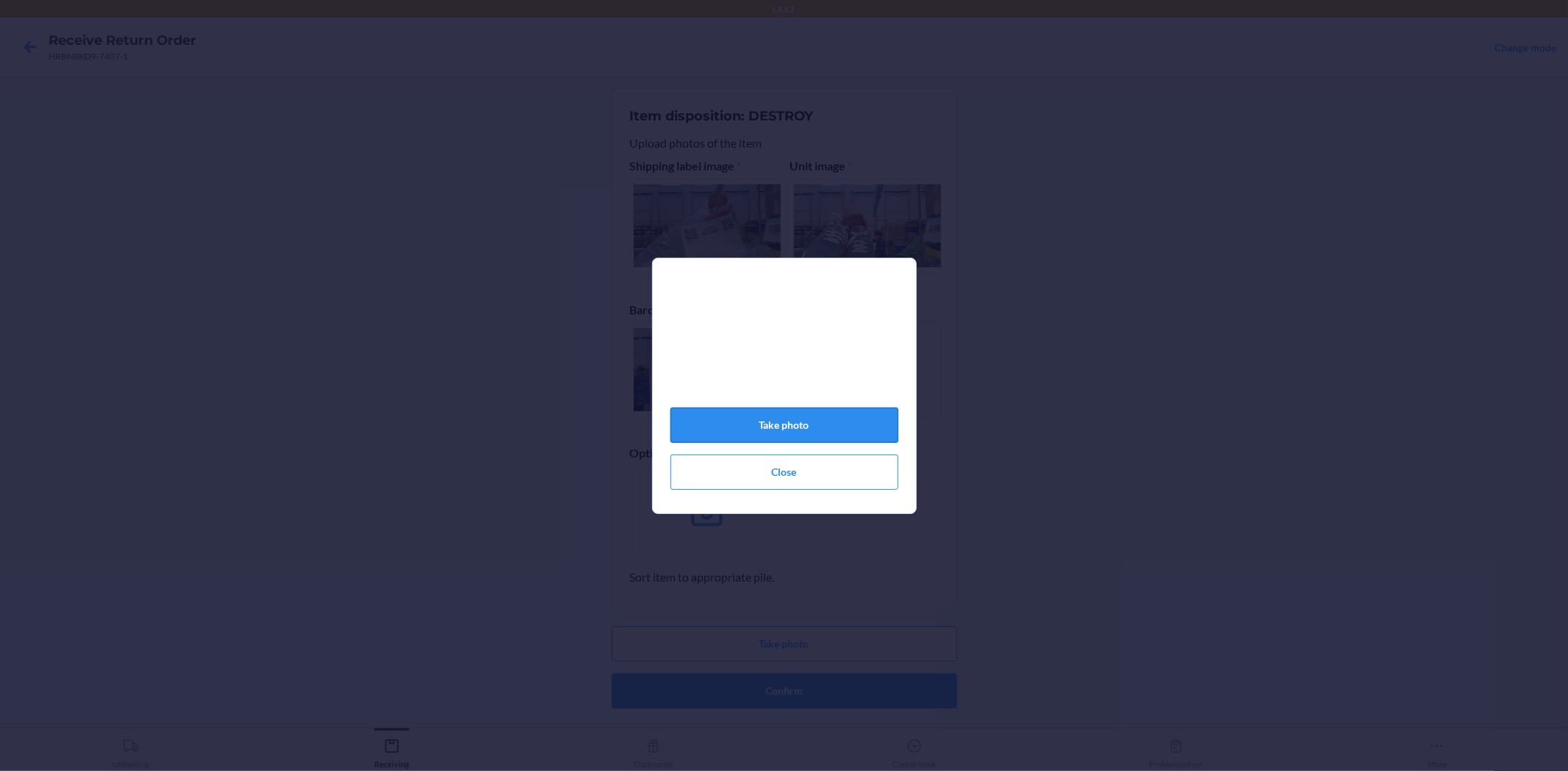
click at [799, 425] on button "Take photo" at bounding box center [784, 425] width 227 height 35
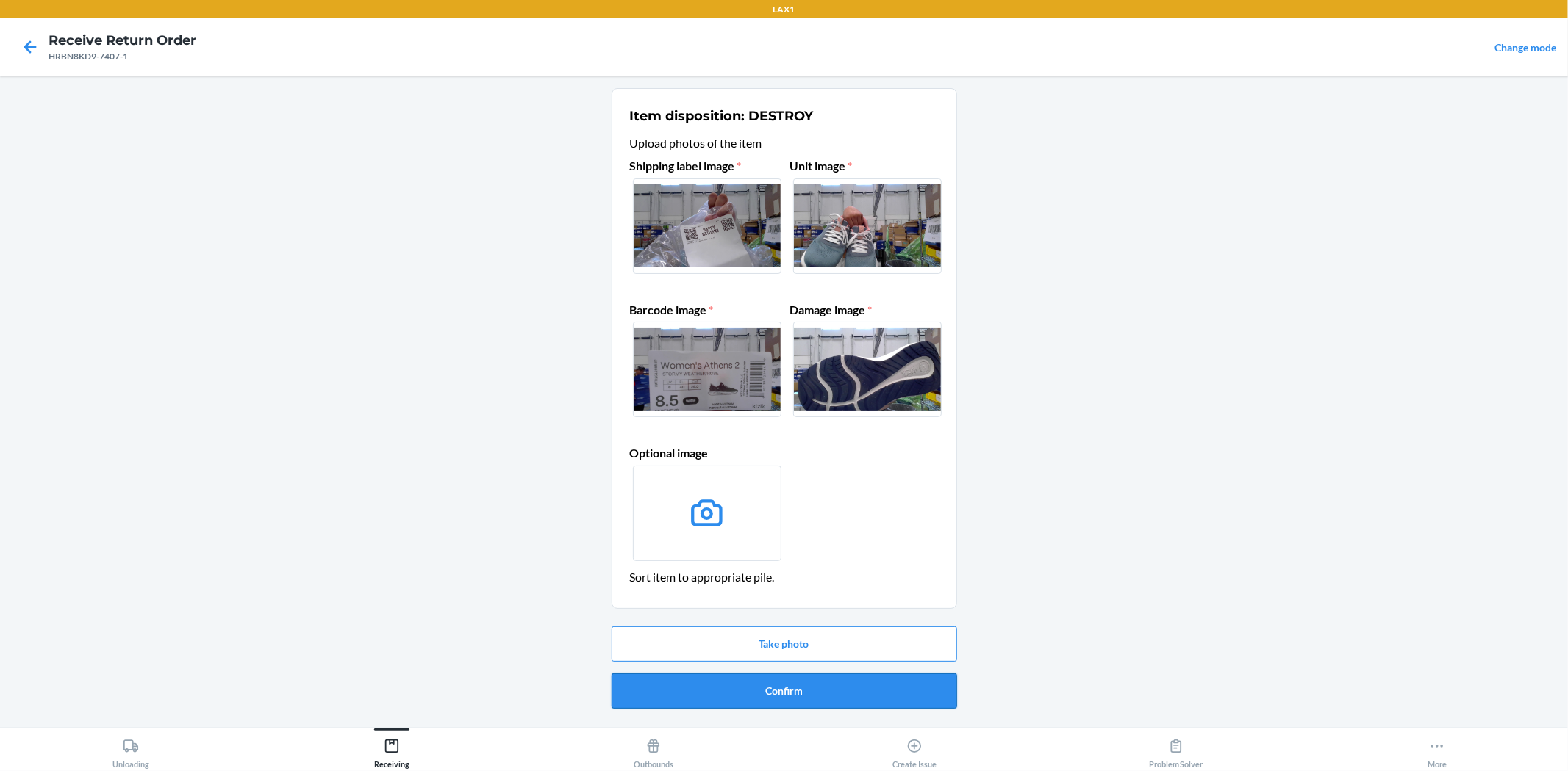
click at [822, 687] on button "Confirm" at bounding box center [784, 691] width 346 height 35
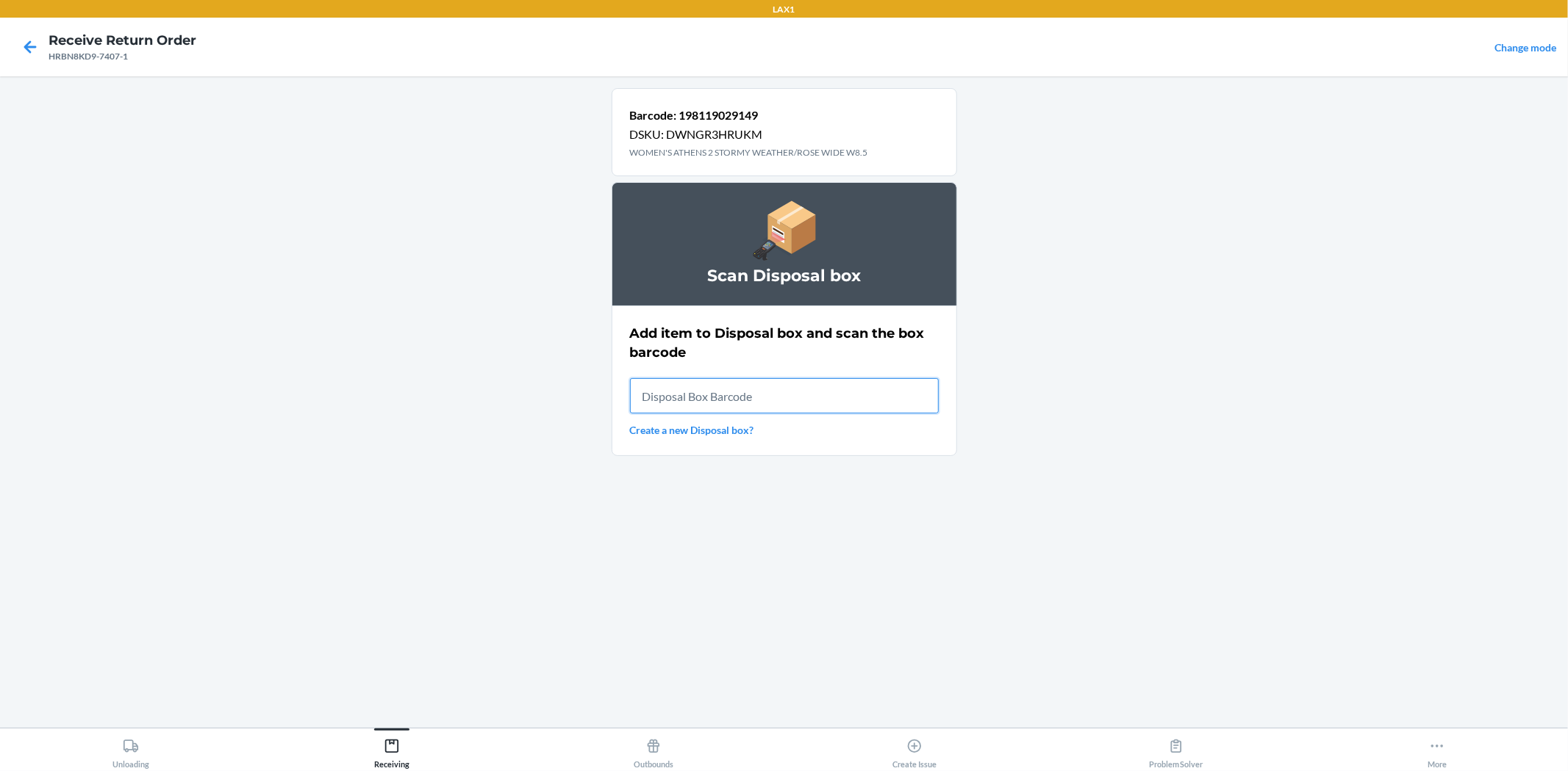
click at [841, 400] on input "text" at bounding box center [784, 396] width 309 height 35
type input "RB0000019CY"
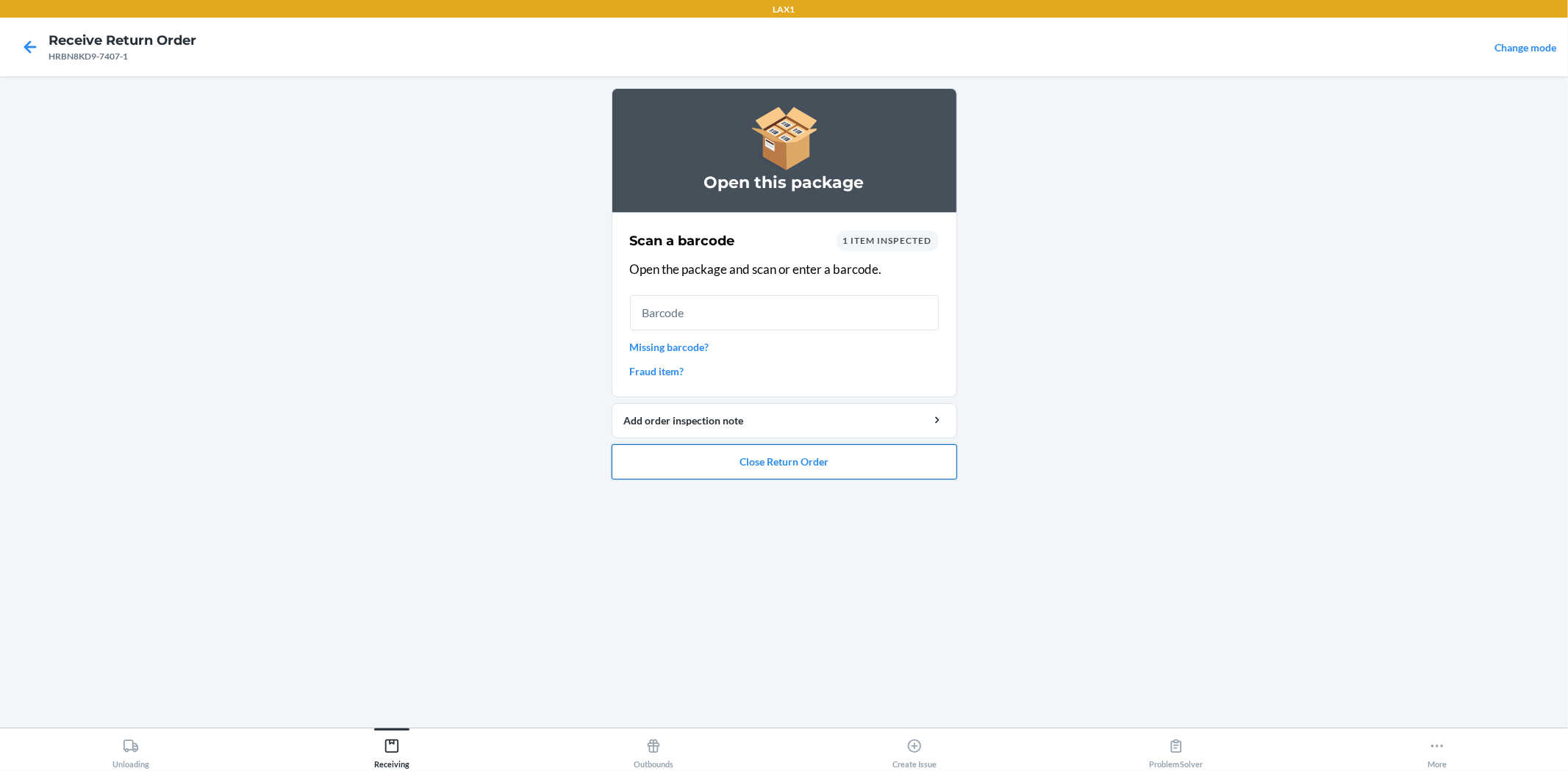
click at [848, 453] on button "Close Return Order" at bounding box center [784, 462] width 346 height 35
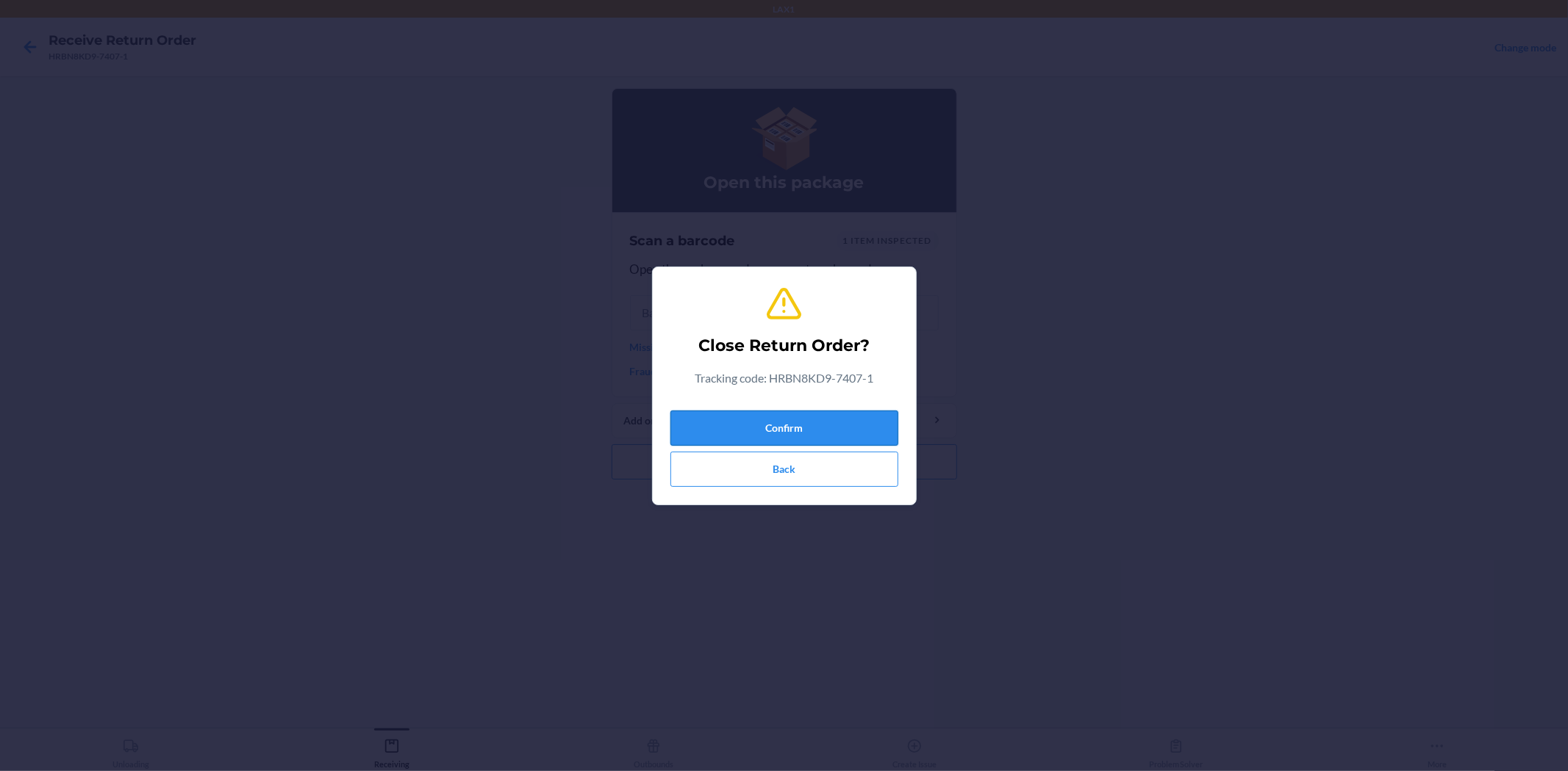
click at [818, 432] on button "Confirm" at bounding box center [784, 428] width 227 height 35
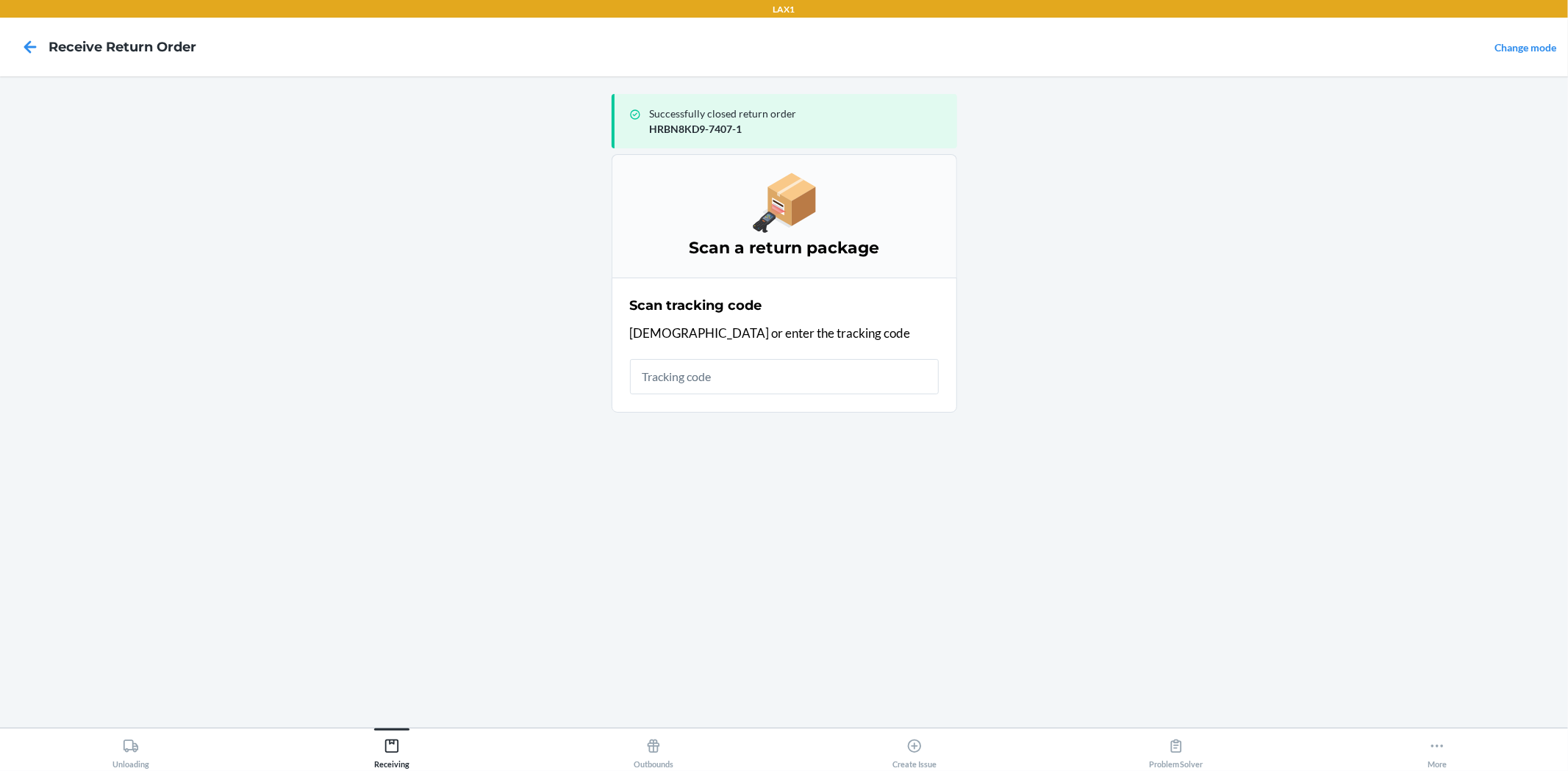
click at [813, 369] on input "text" at bounding box center [784, 377] width 309 height 35
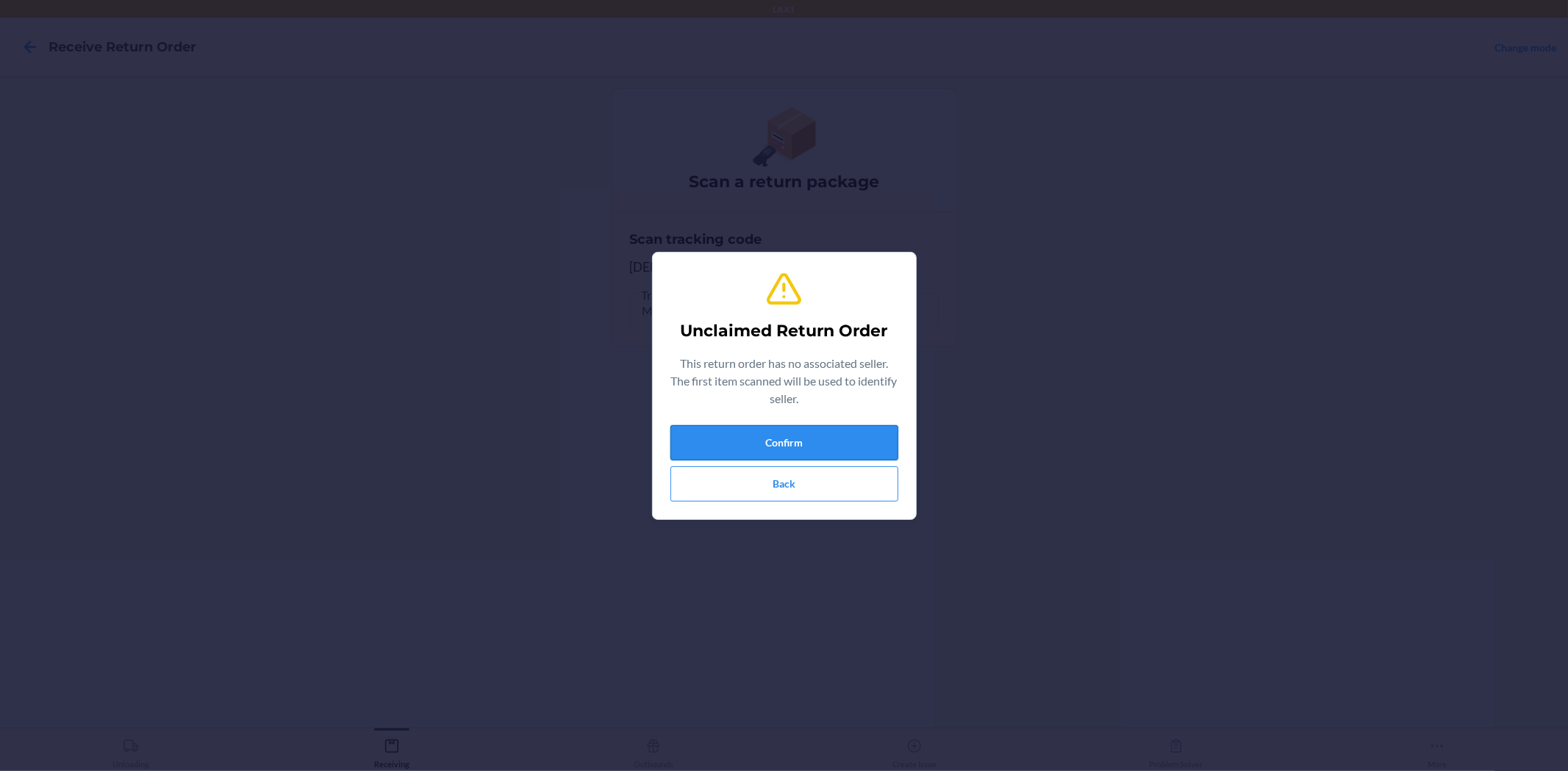
click at [892, 439] on button "Confirm" at bounding box center [784, 443] width 227 height 35
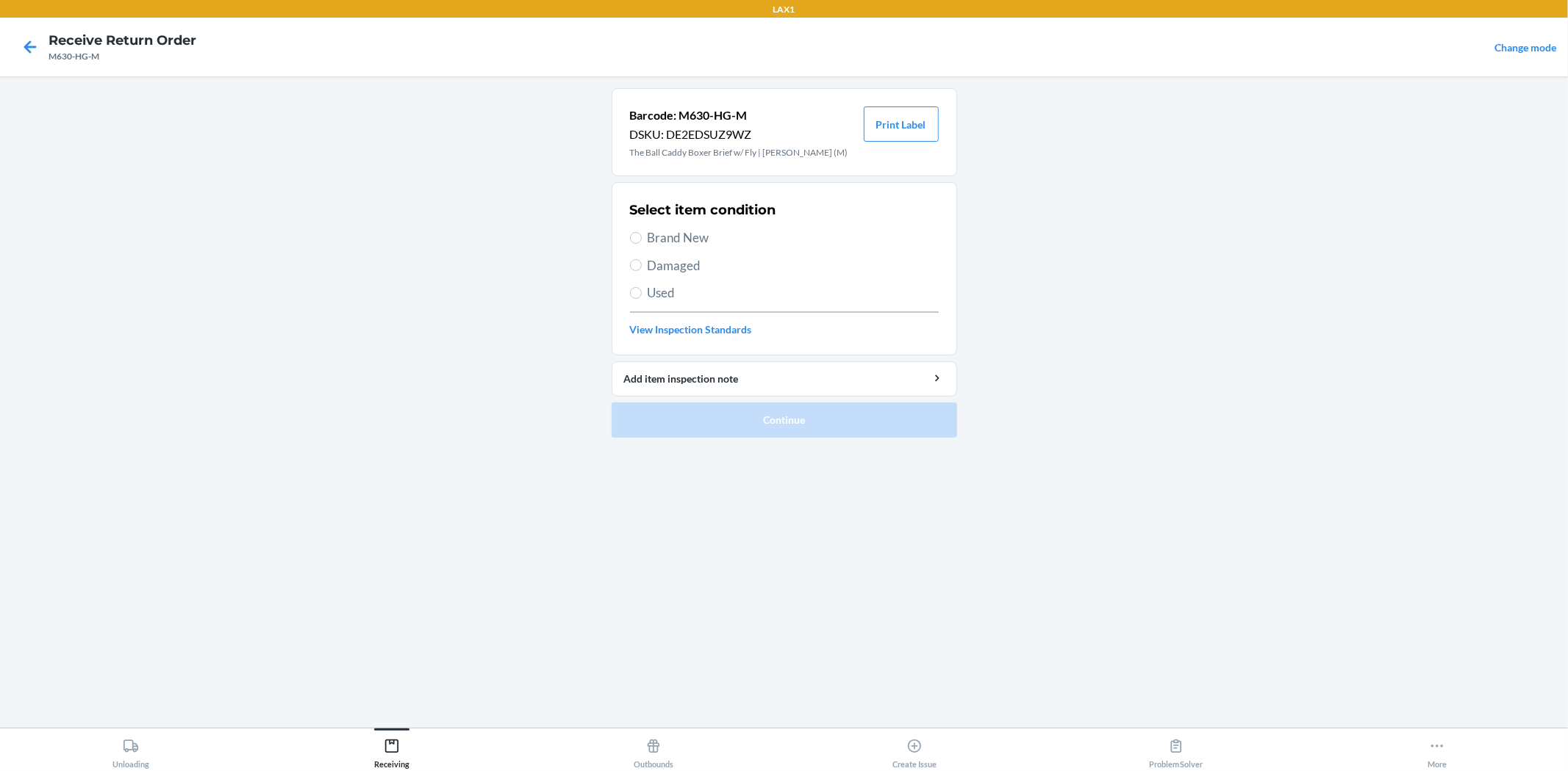
click at [648, 232] on span "Brand New" at bounding box center [793, 238] width 291 height 19
click at [642, 232] on input "Brand New" at bounding box center [635, 238] width 12 height 12
radio input "true"
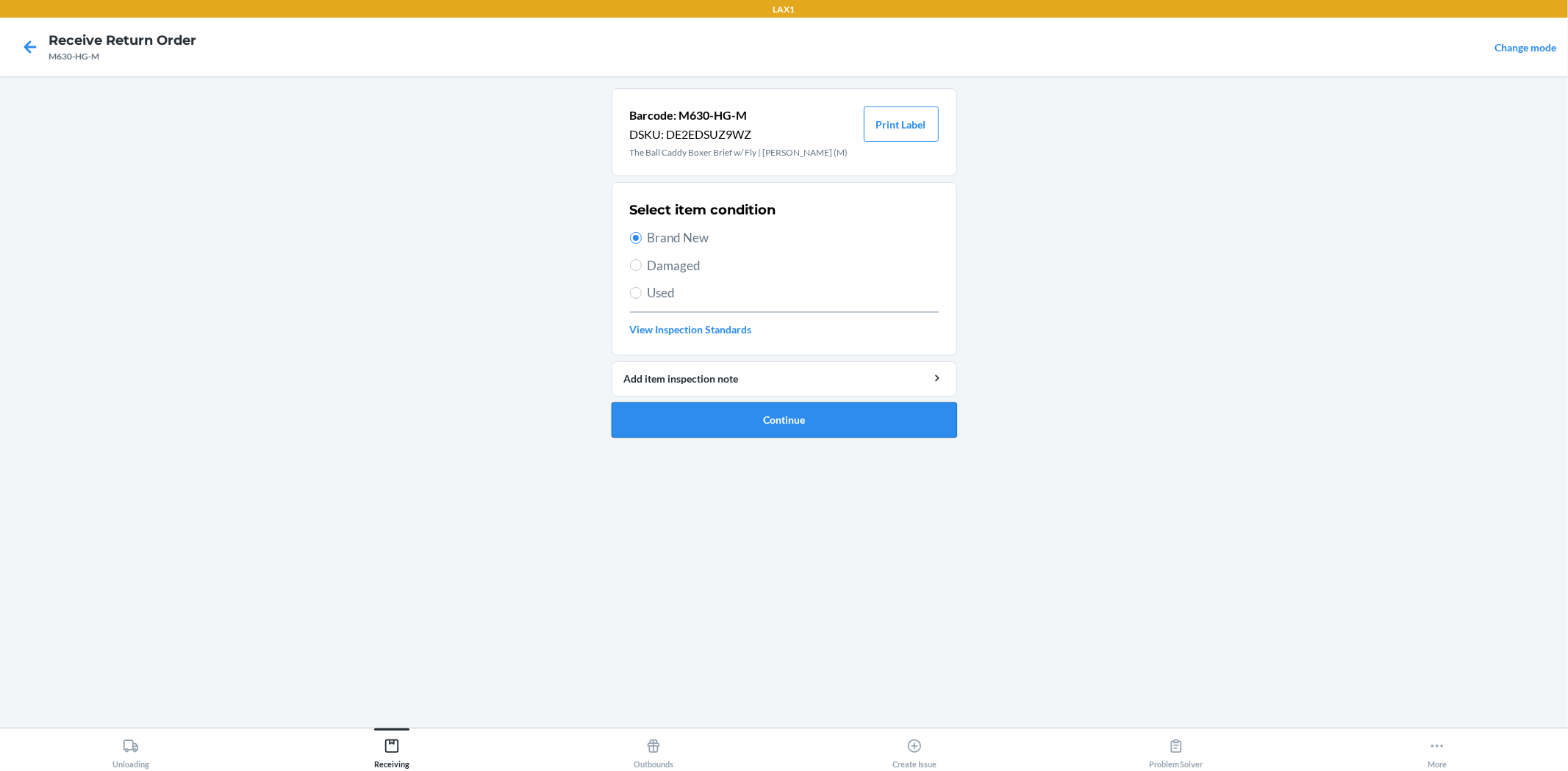
click at [735, 429] on button "Continue" at bounding box center [784, 420] width 346 height 35
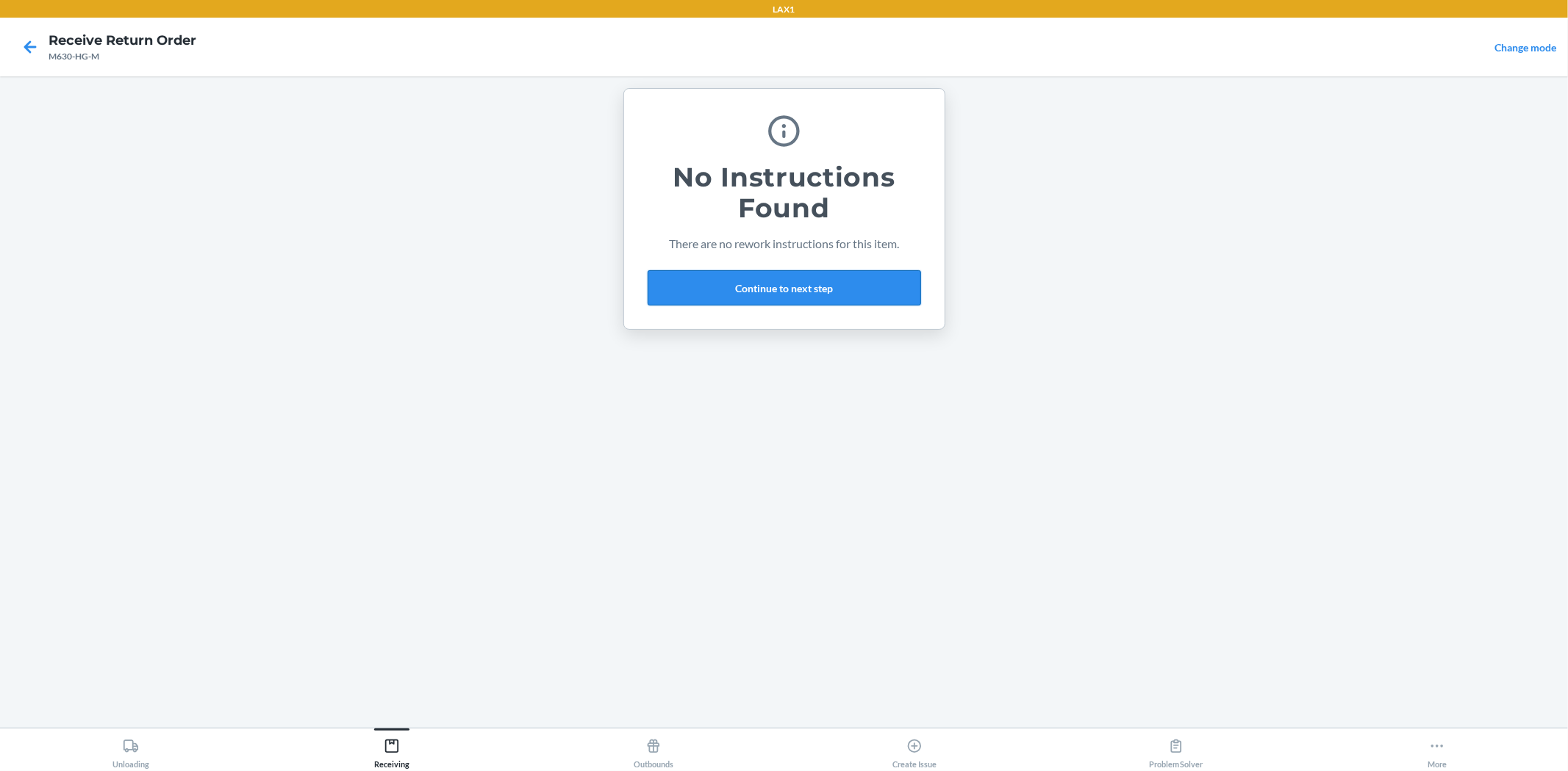
click at [805, 280] on button "Continue to next step" at bounding box center [784, 288] width 273 height 35
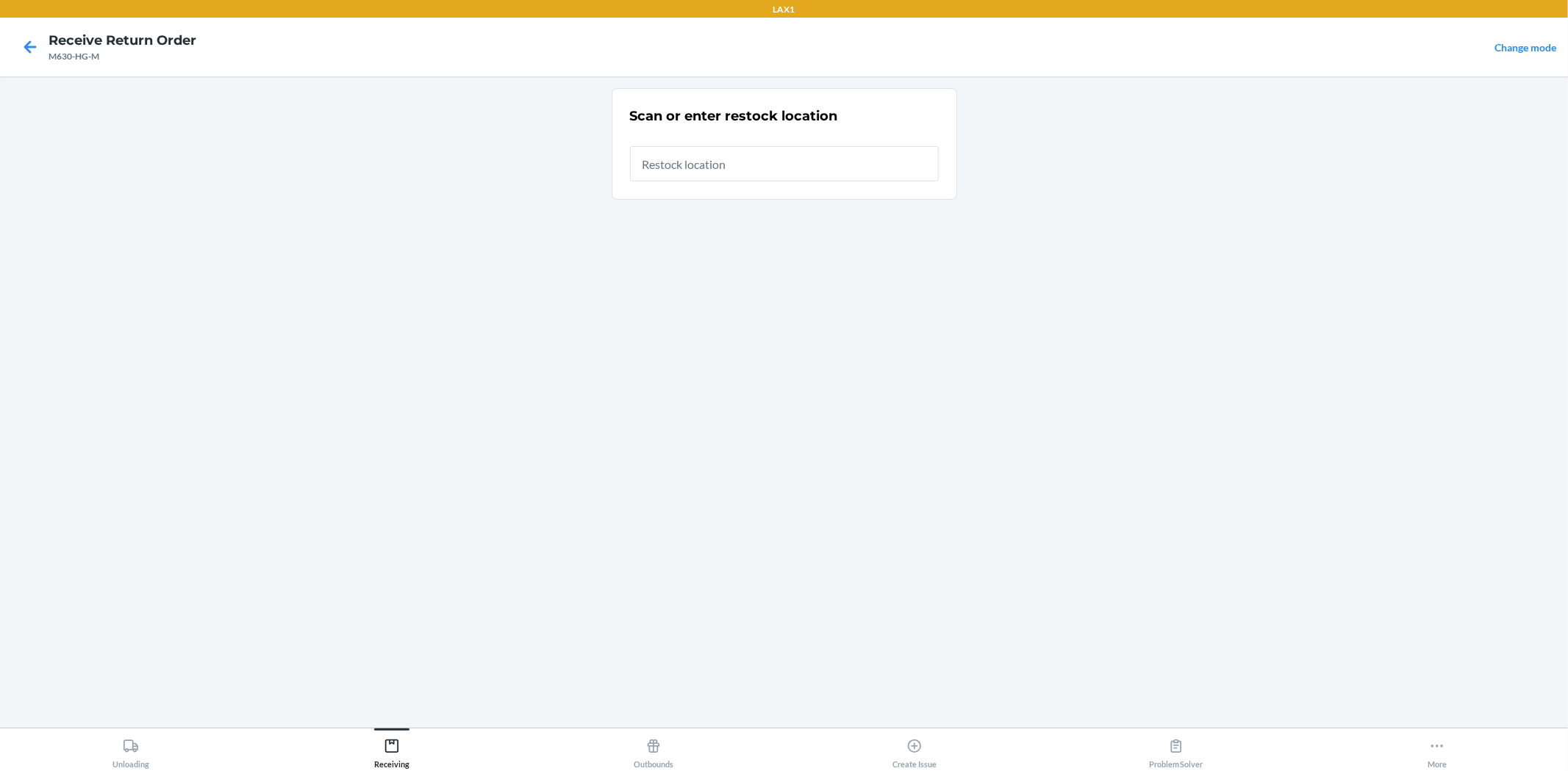
click at [756, 170] on input "text" at bounding box center [784, 164] width 309 height 35
type input "RTCART010"
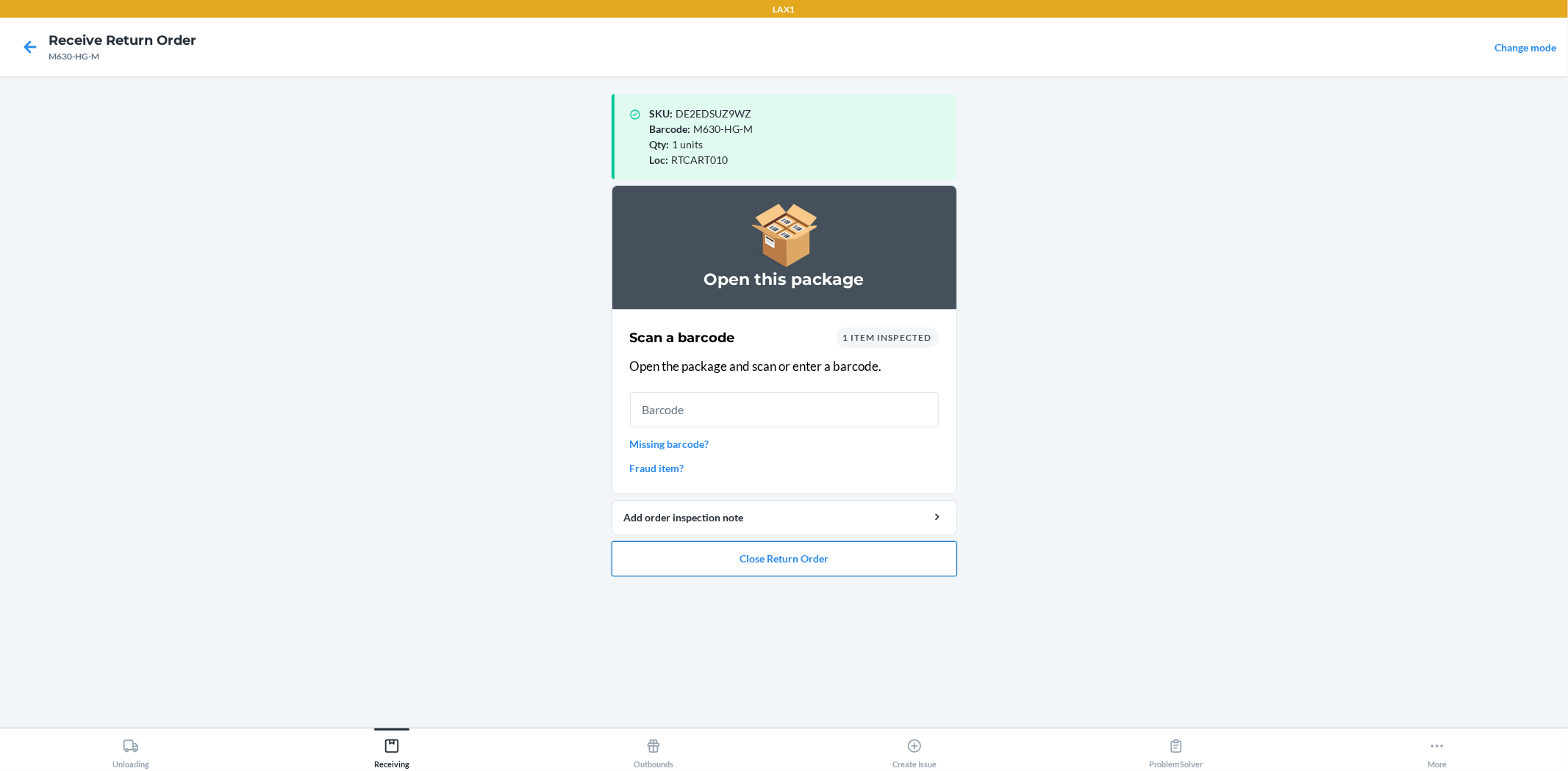
click at [816, 559] on button "Close Return Order" at bounding box center [784, 559] width 346 height 35
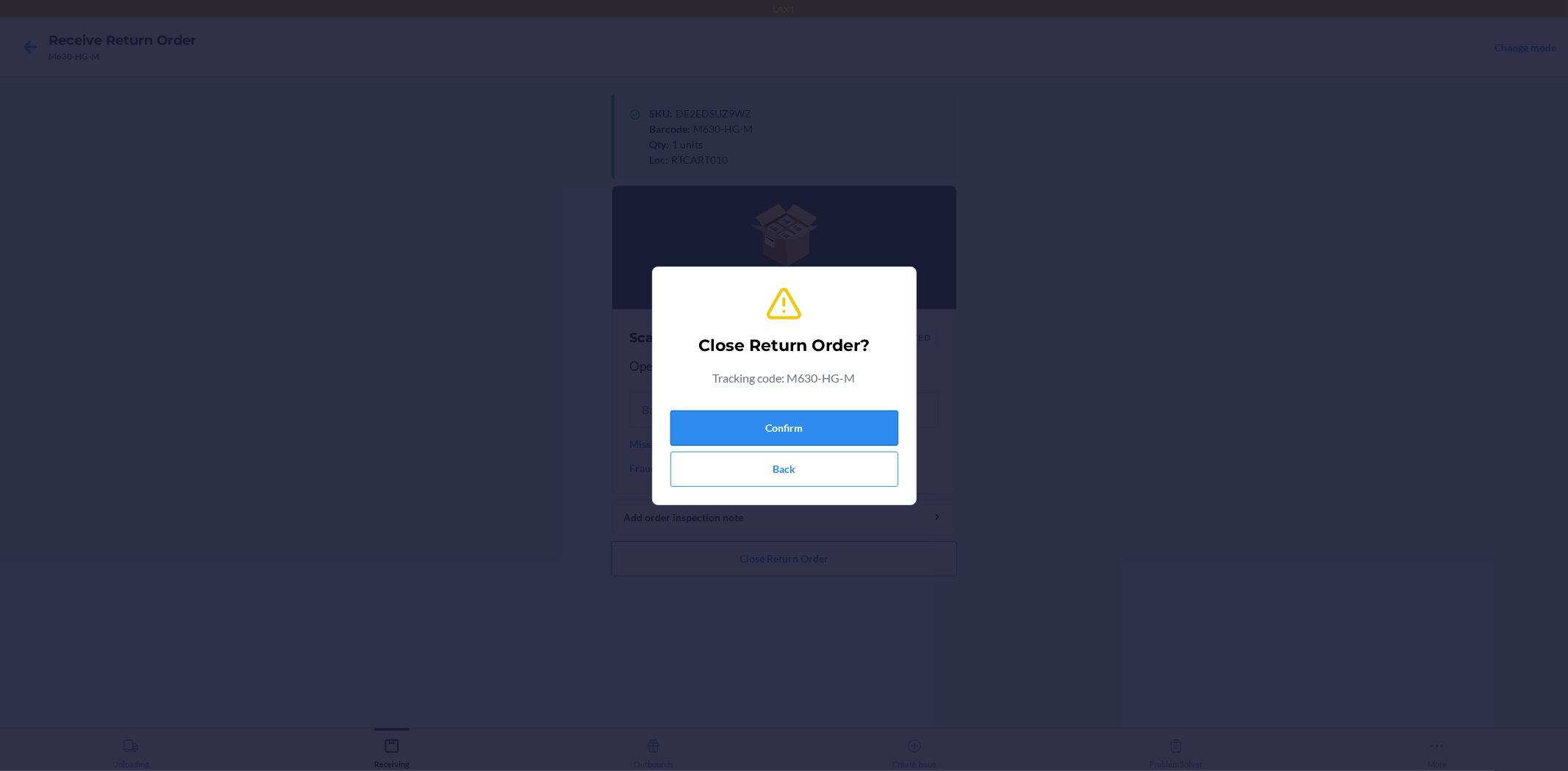
click at [760, 419] on button "Confirm" at bounding box center [784, 428] width 227 height 35
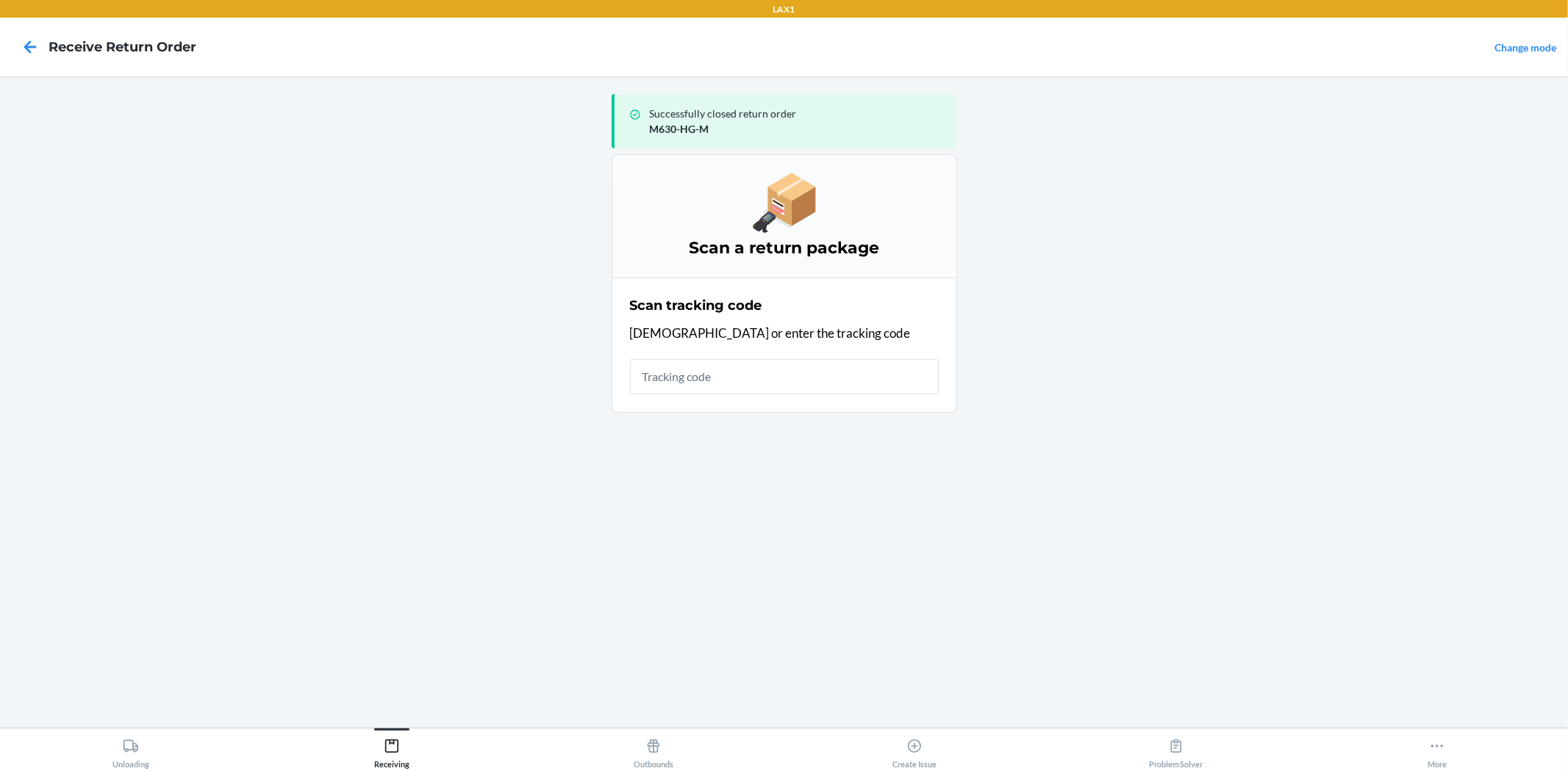
click at [824, 380] on input "text" at bounding box center [784, 377] width 309 height 35
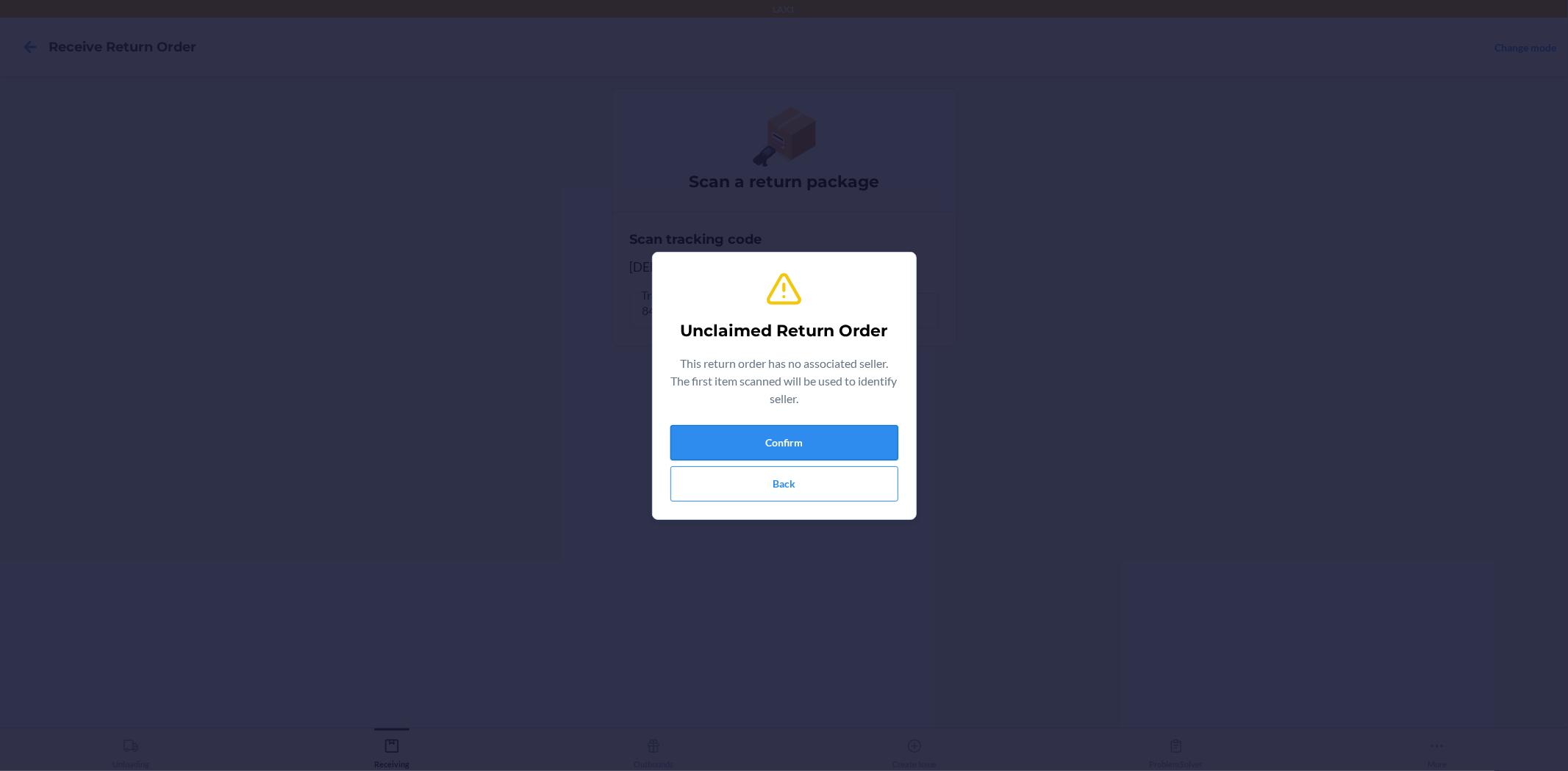
click at [769, 448] on button "Confirm" at bounding box center [784, 443] width 227 height 35
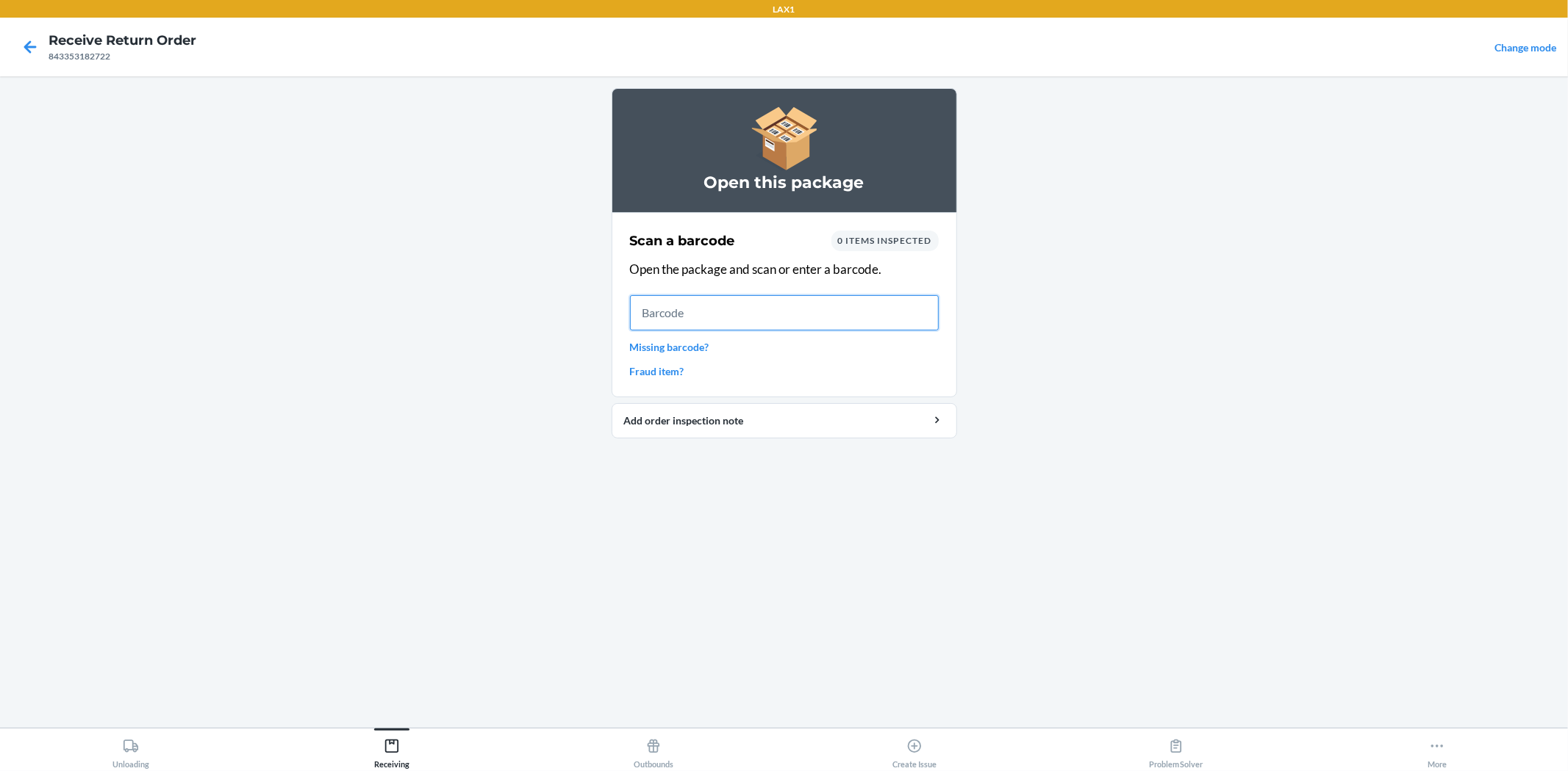
click at [775, 308] on input "text" at bounding box center [784, 312] width 309 height 35
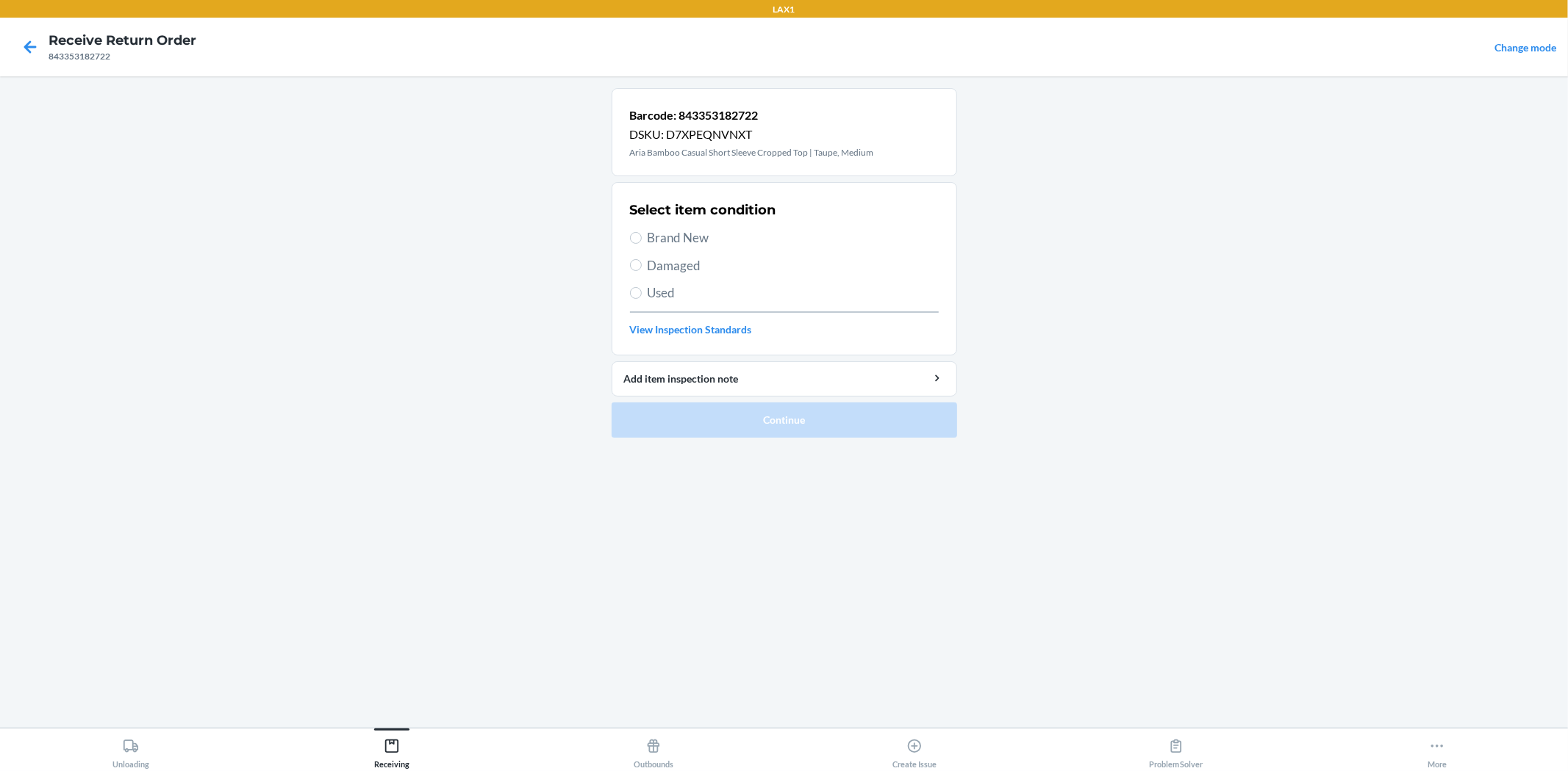
click at [685, 233] on span "Brand New" at bounding box center [793, 238] width 291 height 19
click at [642, 233] on input "Brand New" at bounding box center [635, 238] width 12 height 12
radio input "true"
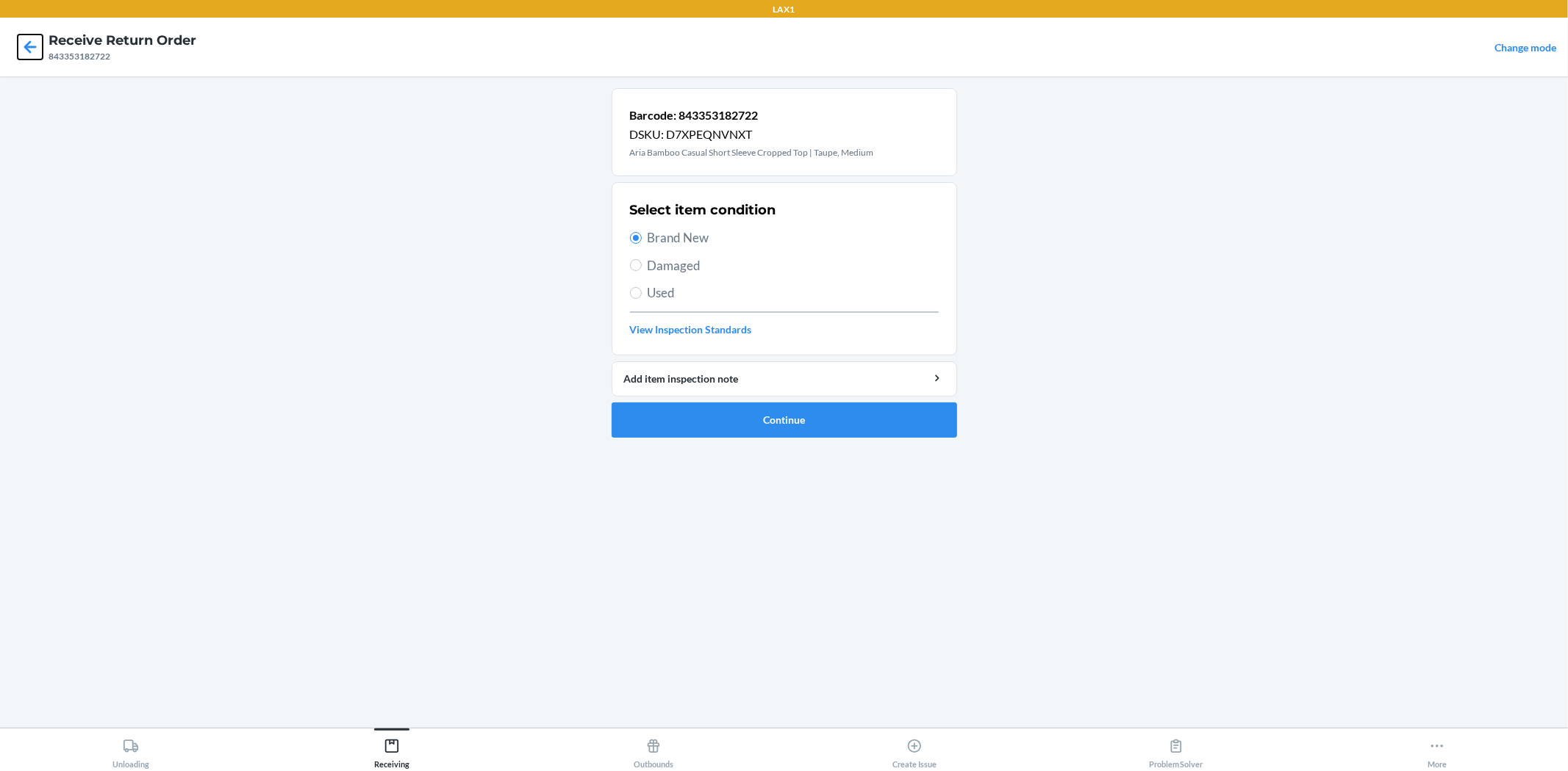
click at [25, 47] on icon at bounding box center [31, 46] width 13 height 13
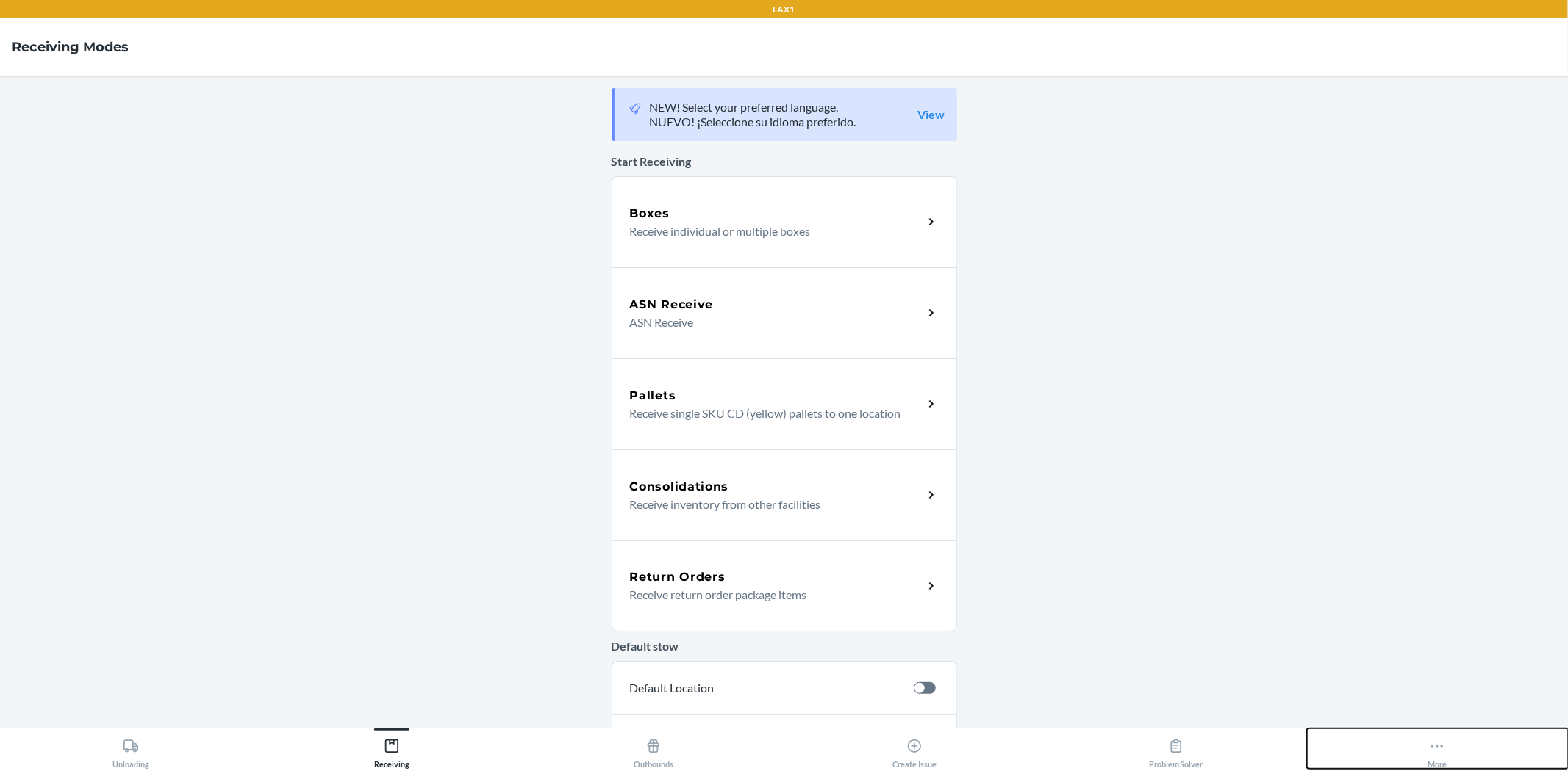
drag, startPoint x: 1460, startPoint y: 754, endPoint x: 1446, endPoint y: 752, distance: 14.1
click at [1458, 754] on button "More" at bounding box center [1437, 748] width 261 height 40
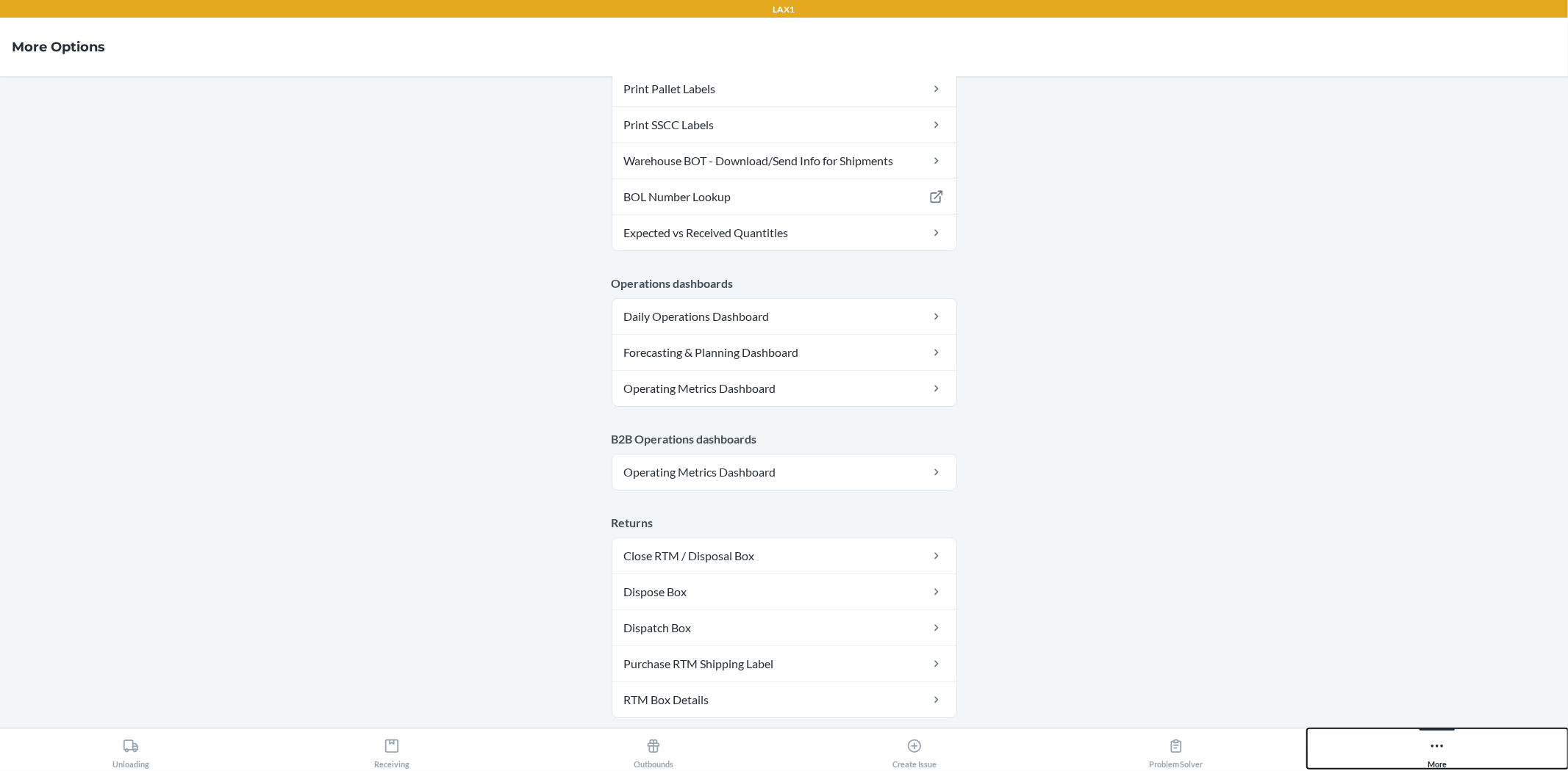
scroll to position [679, 0]
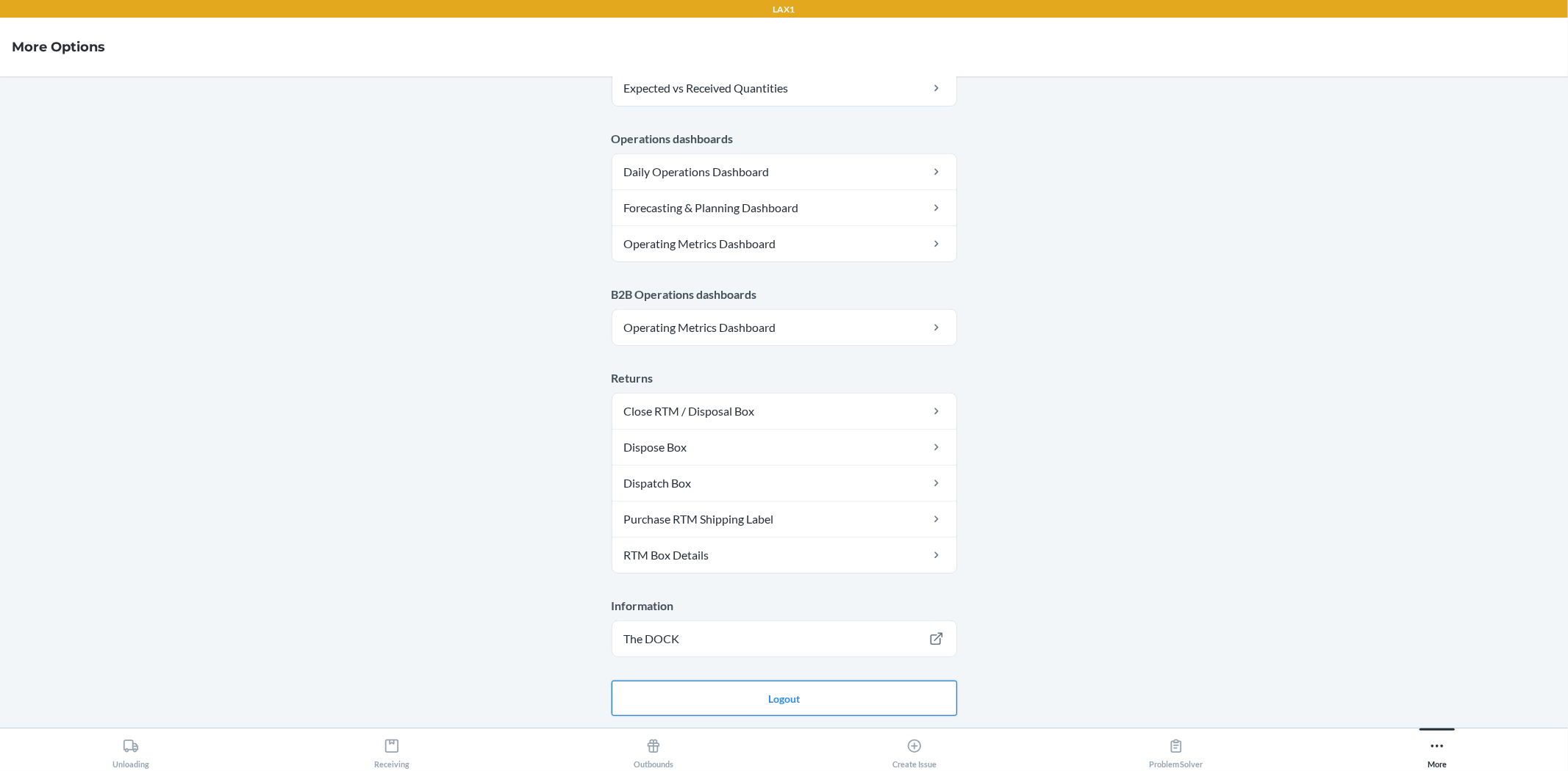
click at [752, 707] on button "Logout" at bounding box center [784, 699] width 346 height 35
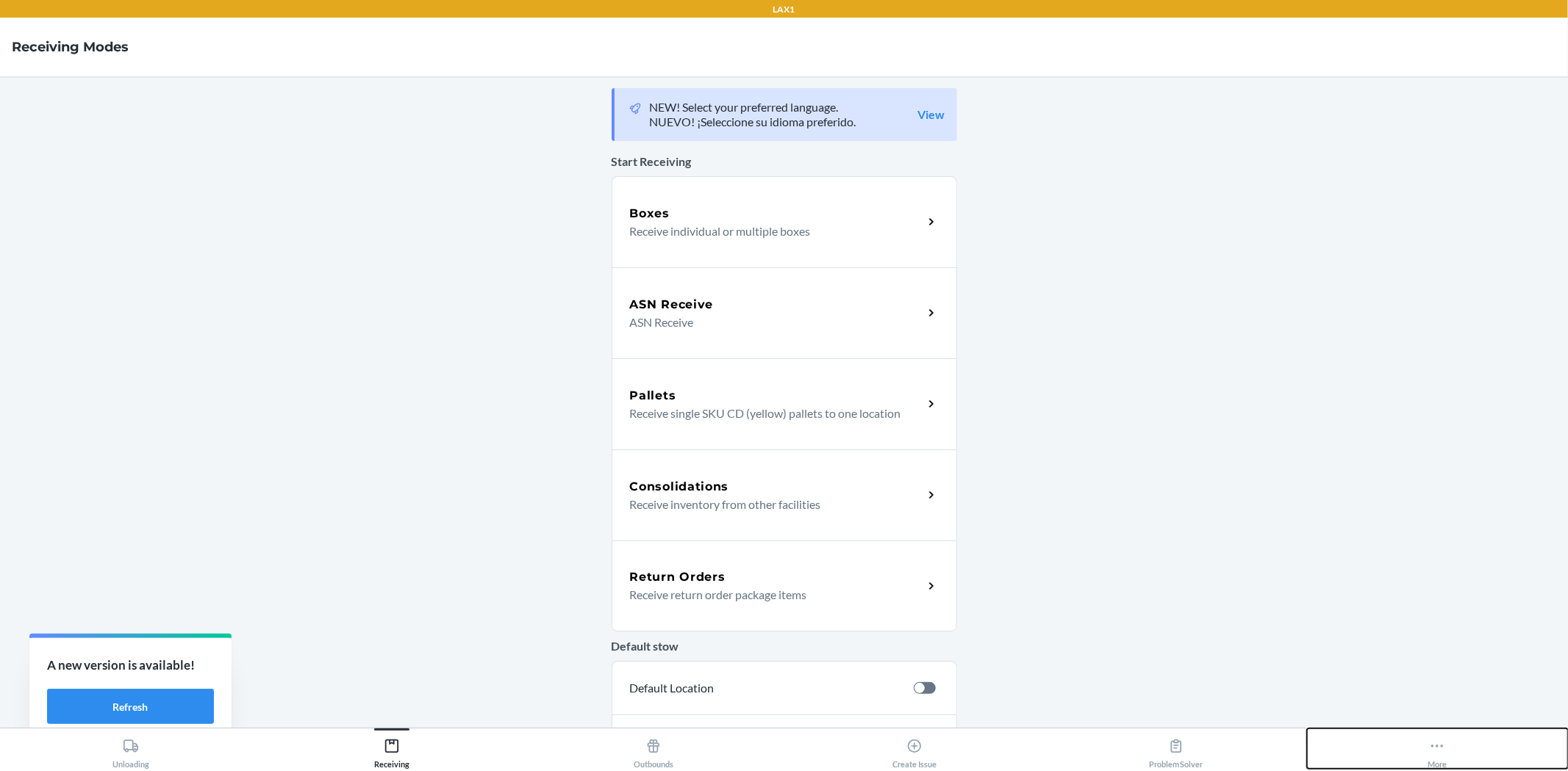
click at [1415, 751] on button "More" at bounding box center [1437, 748] width 261 height 40
